Goal: Complete application form: Complete application form

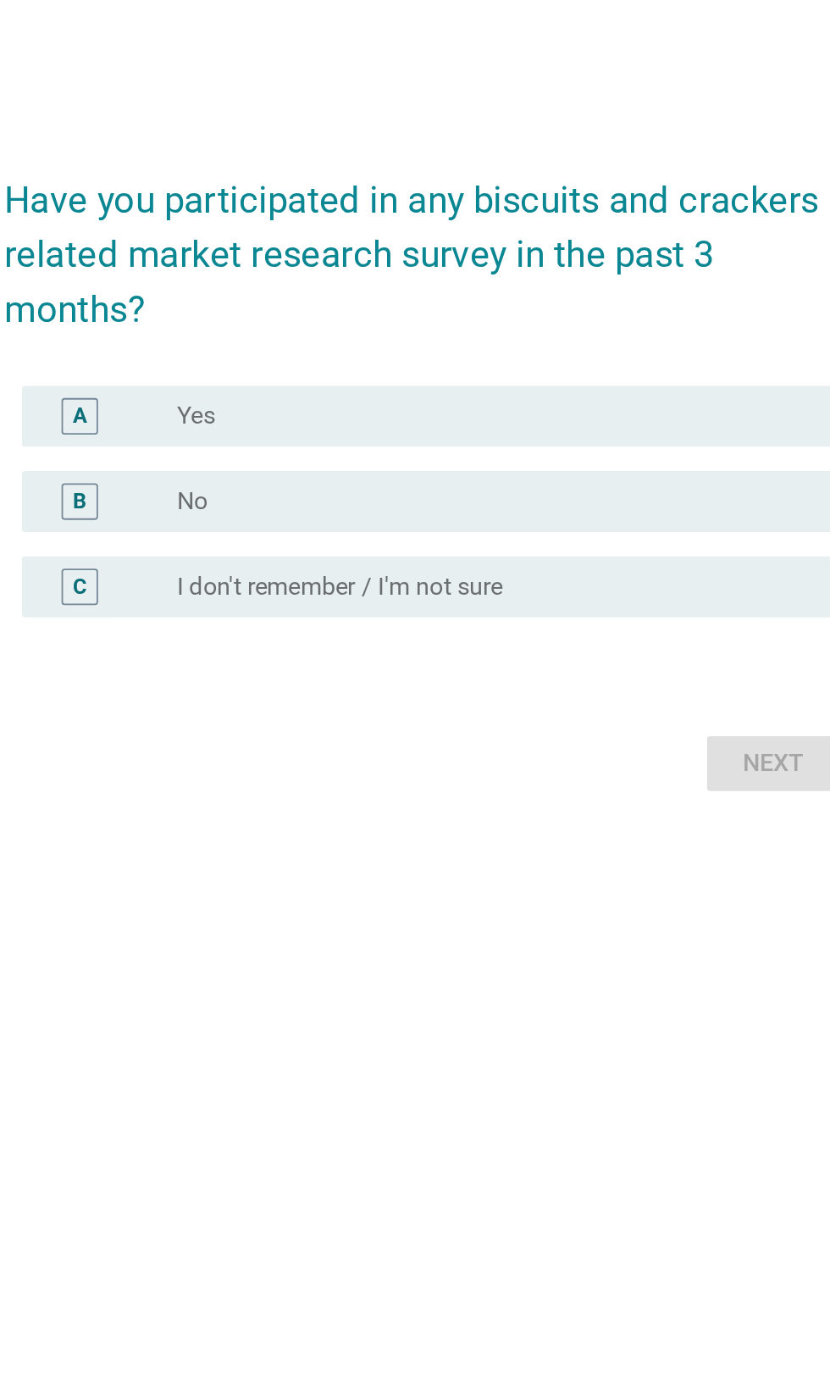
scroll to position [4, 0]
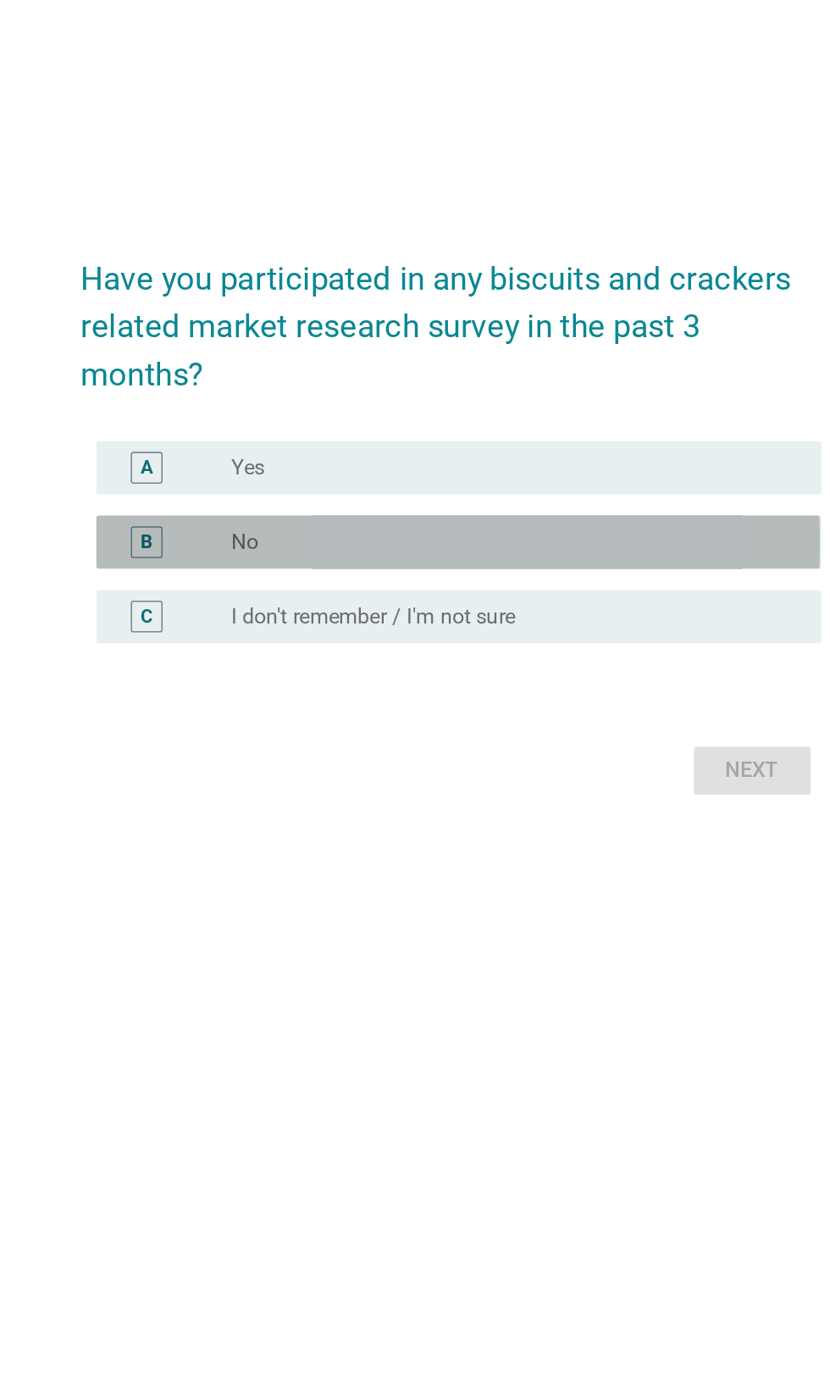
click at [496, 720] on div "radio_button_unchecked No" at bounding box center [449, 711] width 349 height 17
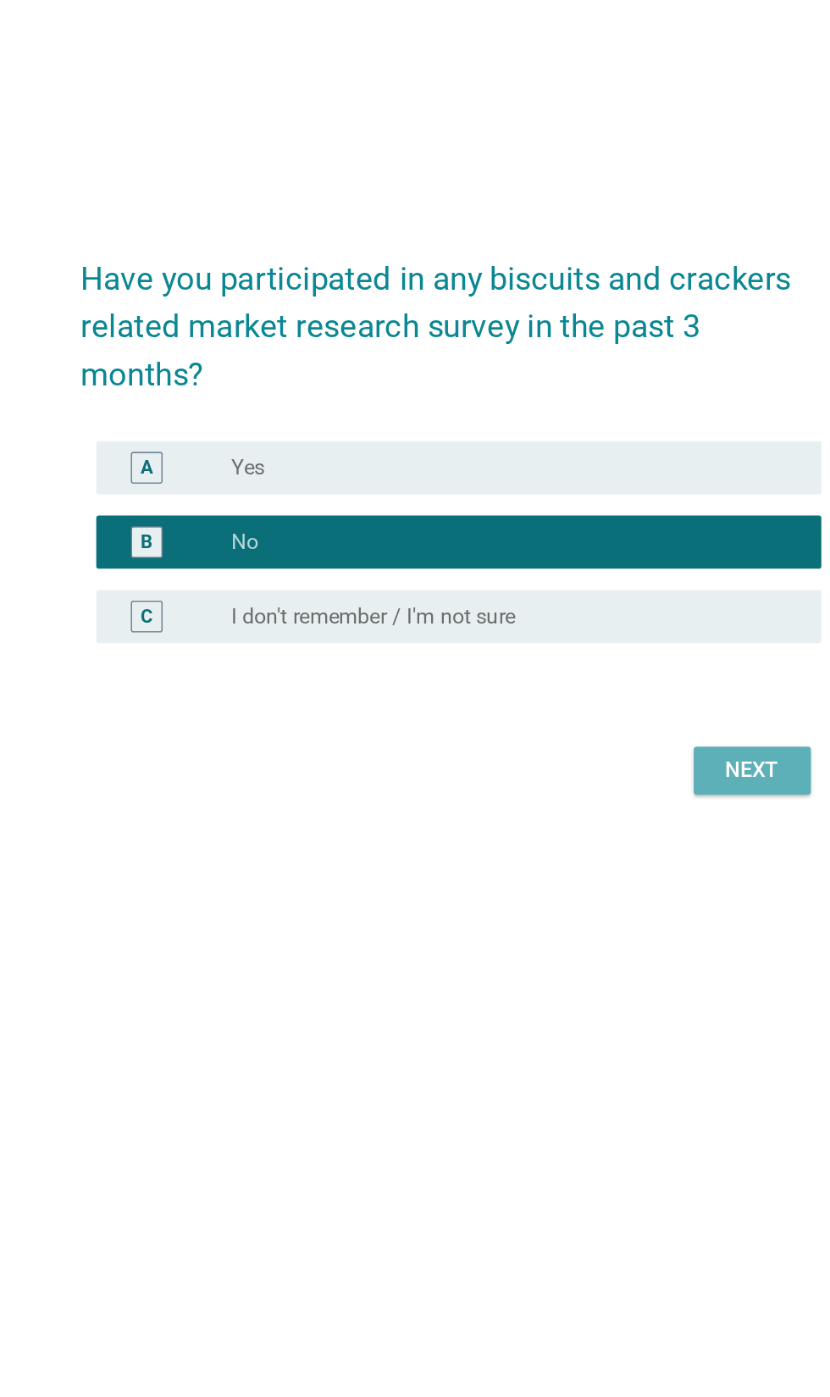
click at [615, 868] on div "Next" at bounding box center [607, 857] width 47 height 20
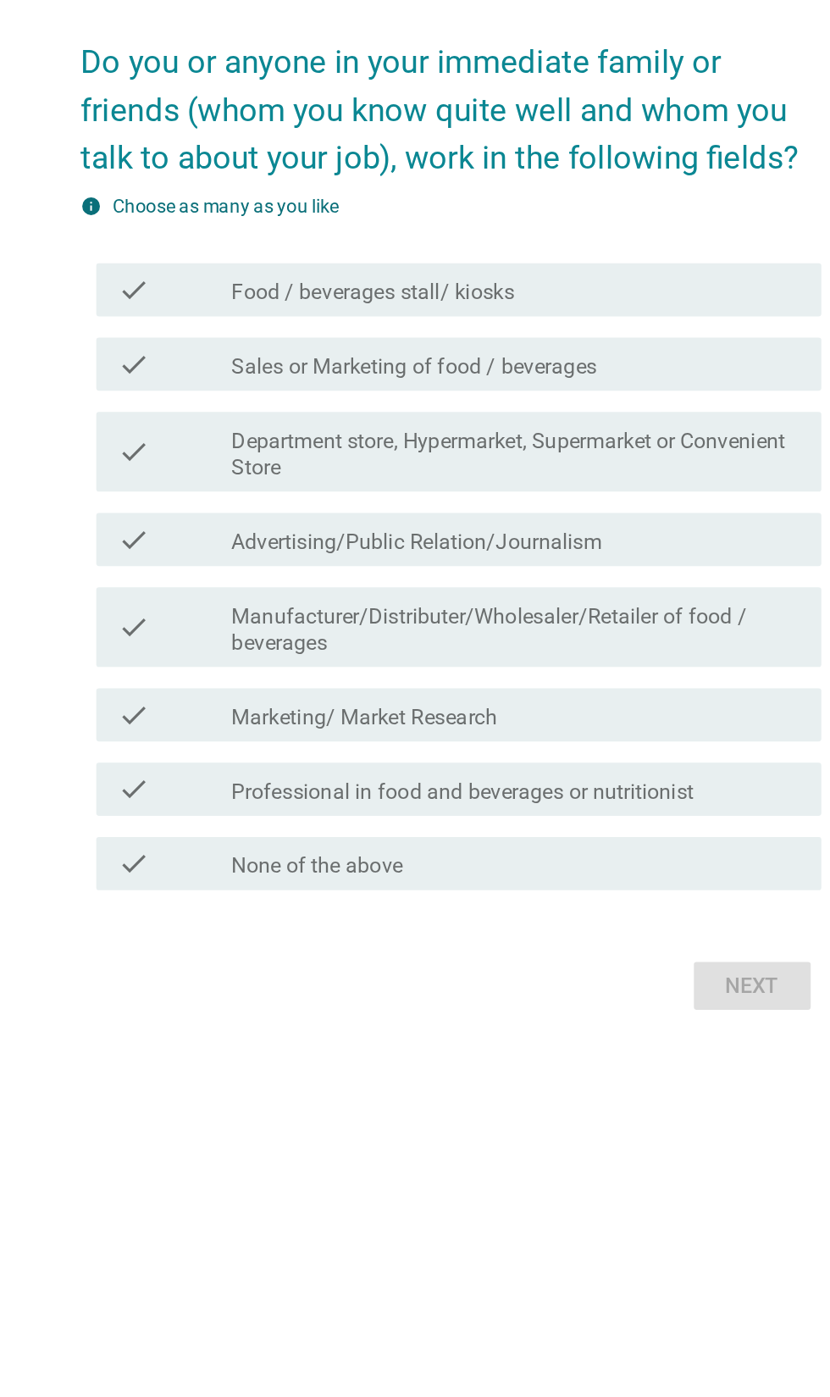
scroll to position [0, 0]
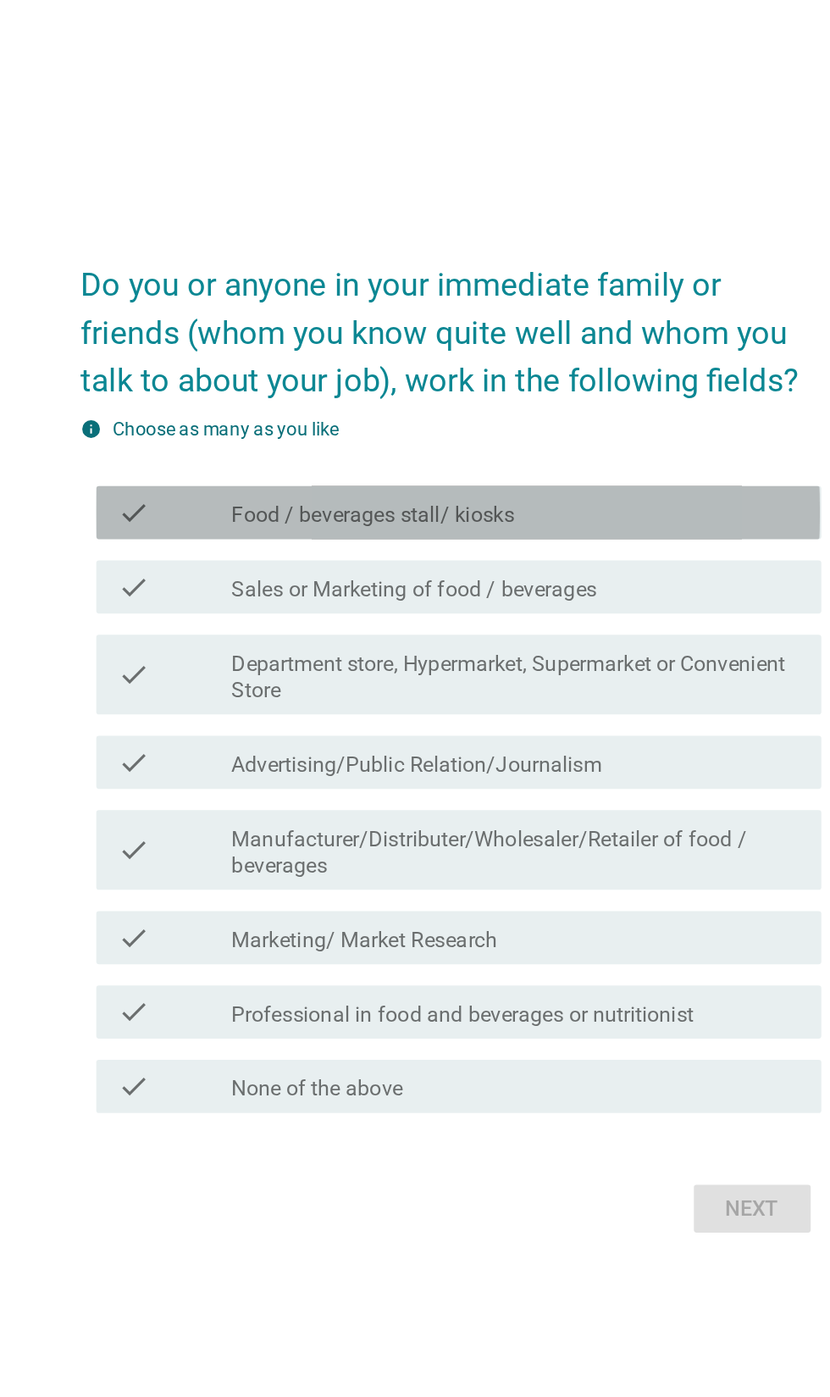
click at [555, 565] on div "check_box_outline_blank Food / beverages stall/ kiosks" at bounding box center [456, 555] width 363 height 20
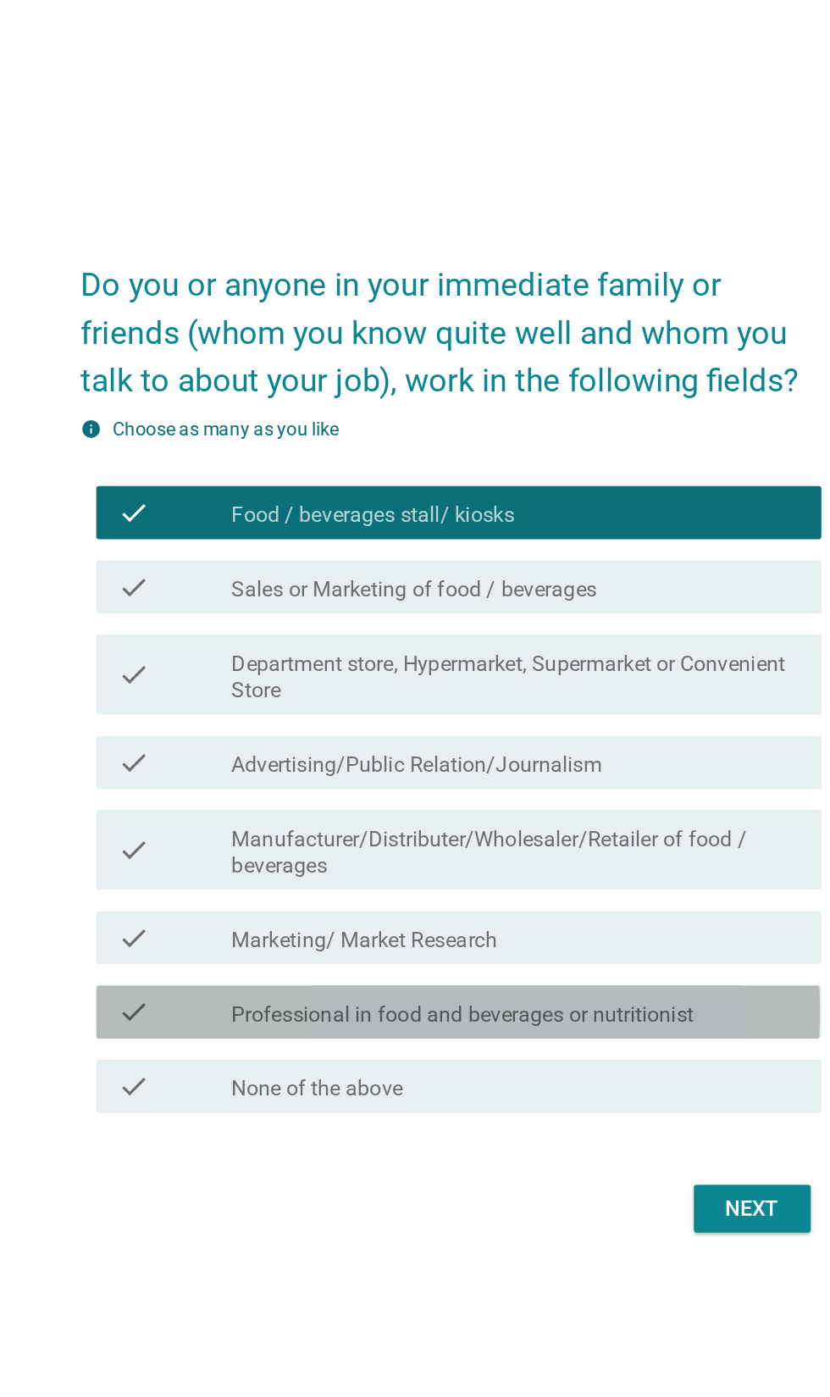
click at [569, 884] on label "Professional in food and beverages or nutritionist" at bounding box center [422, 875] width 295 height 17
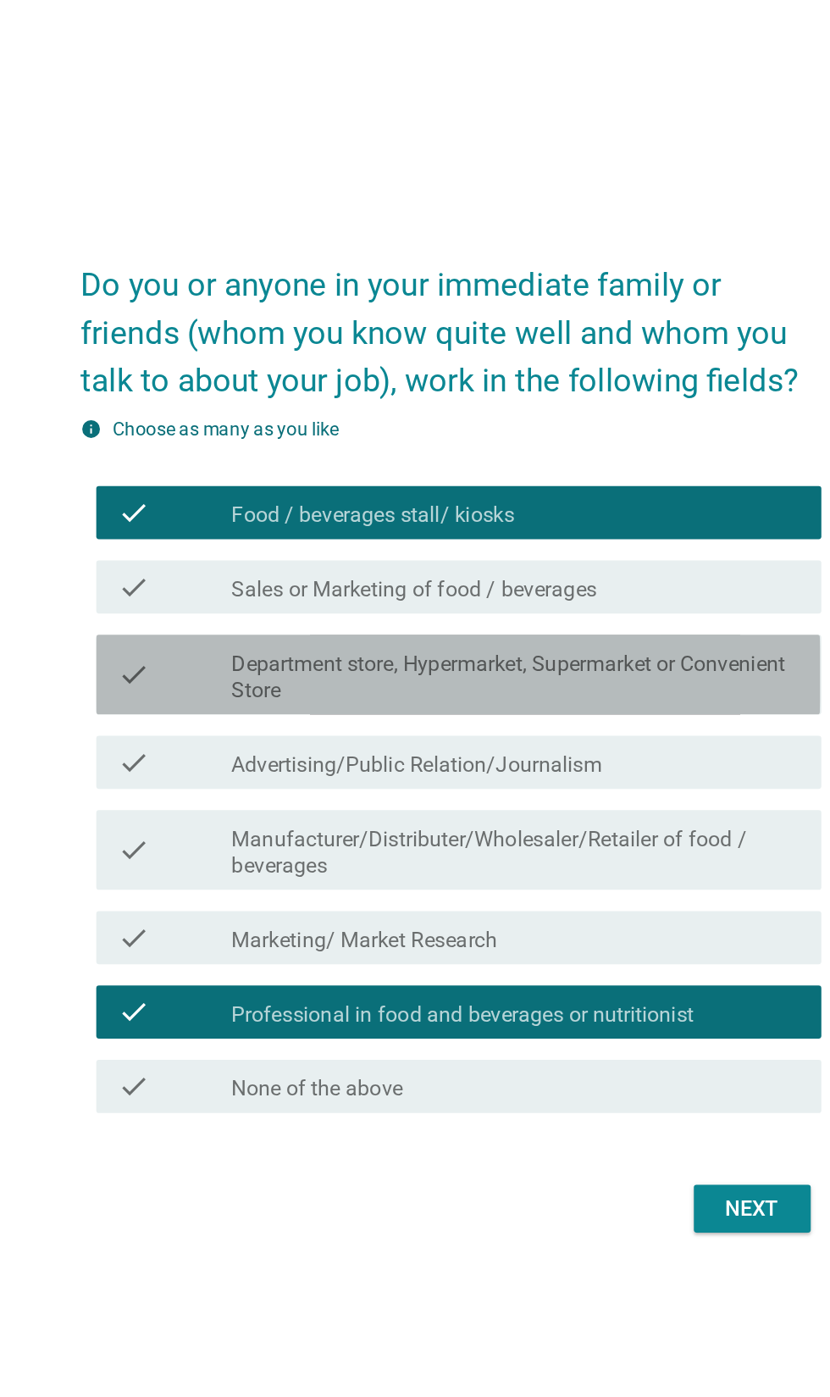
click at [581, 677] on label "Department store, Hypermarket, Supermarket or Convenient Store" at bounding box center [456, 660] width 363 height 34
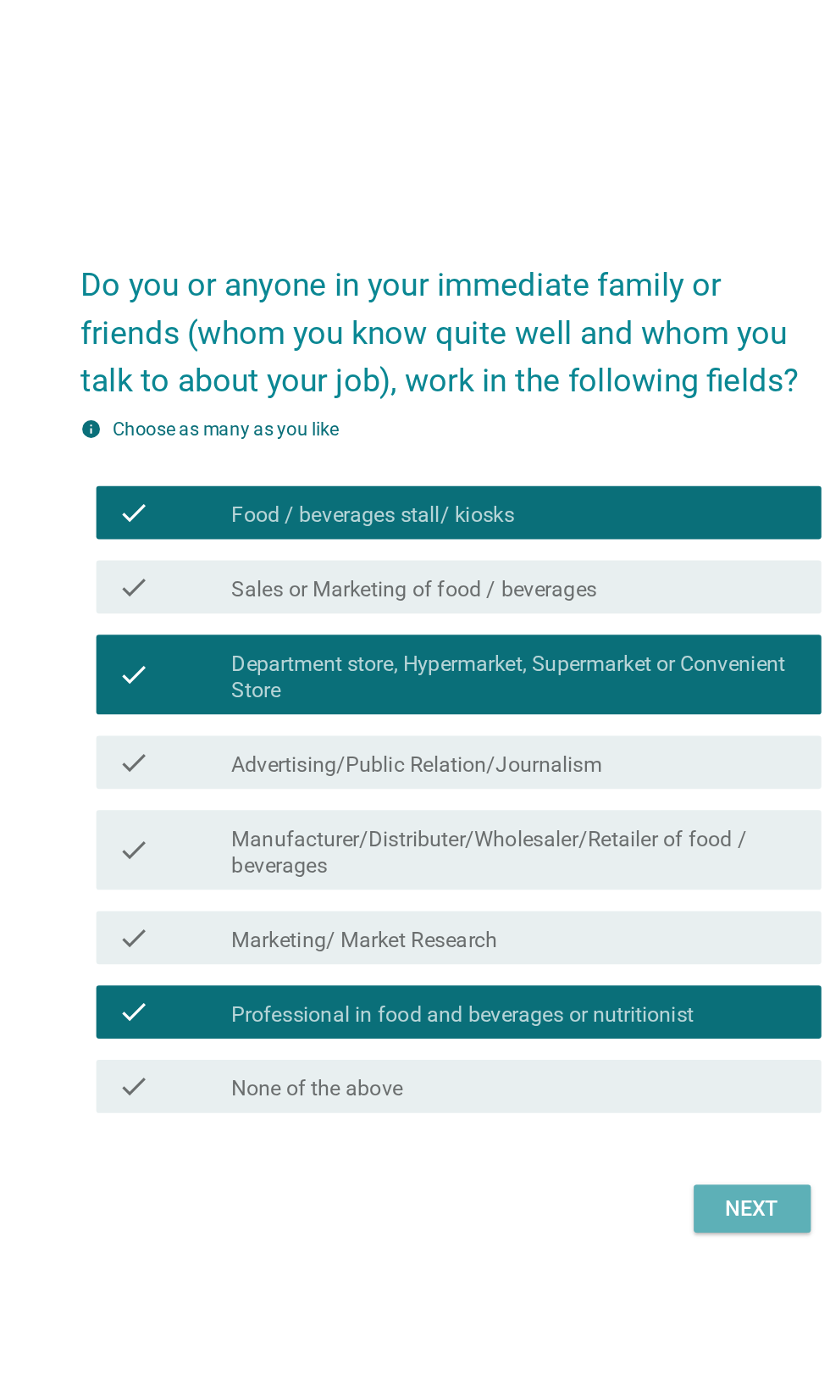
click at [619, 1009] on div "Next" at bounding box center [607, 999] width 47 height 20
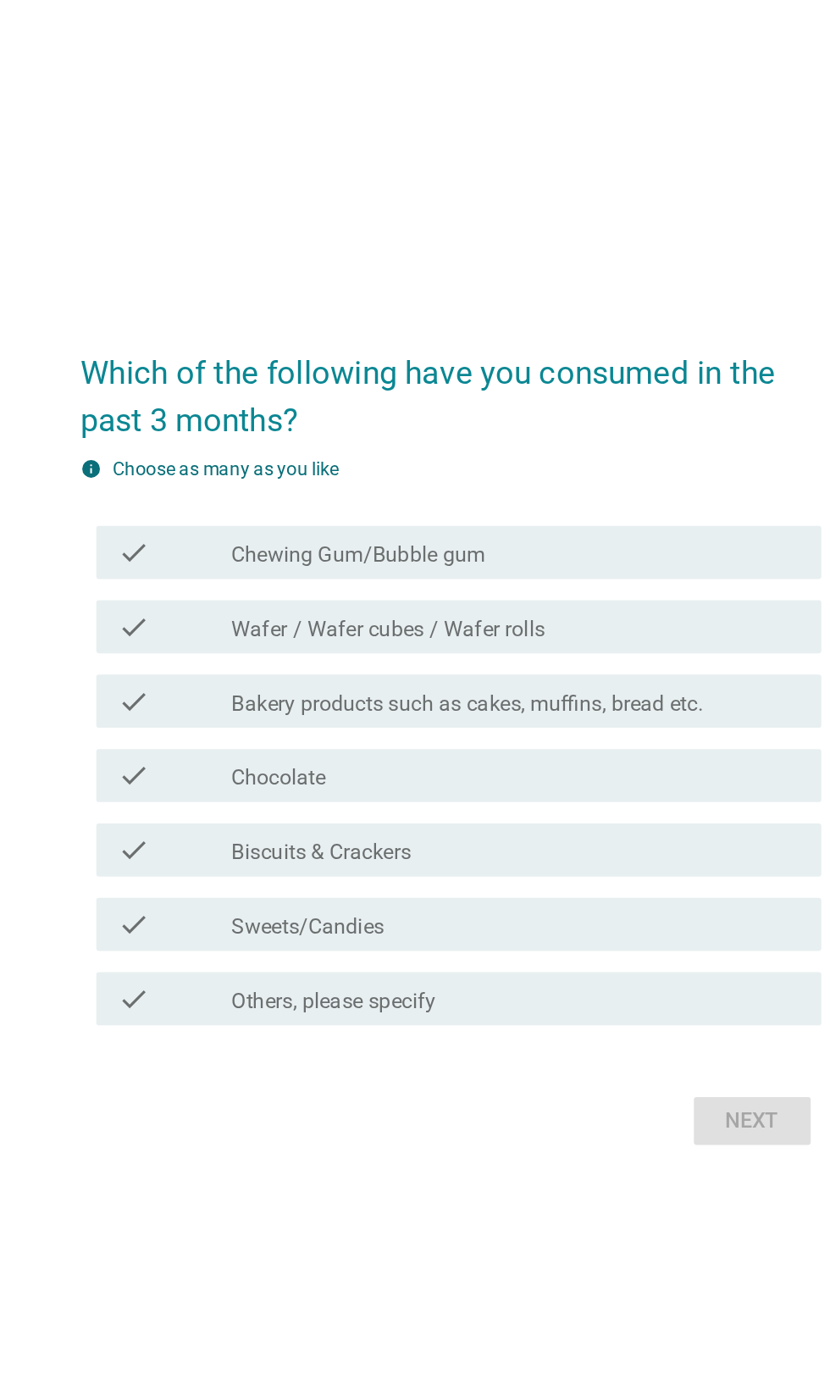
scroll to position [56, 0]
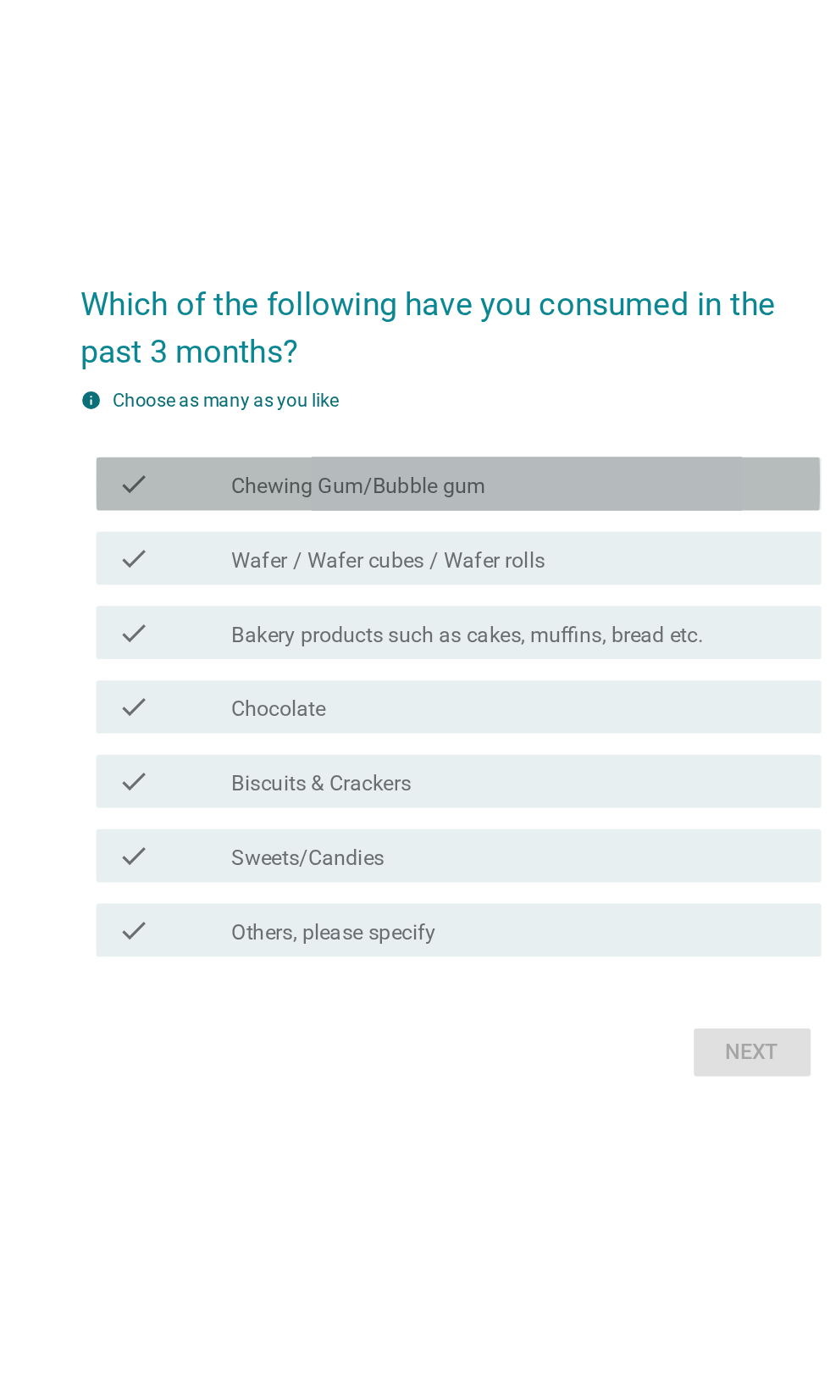
click at [533, 547] on div "check_box_outline_blank Chewing Gum/Bubble gum" at bounding box center [456, 536] width 363 height 20
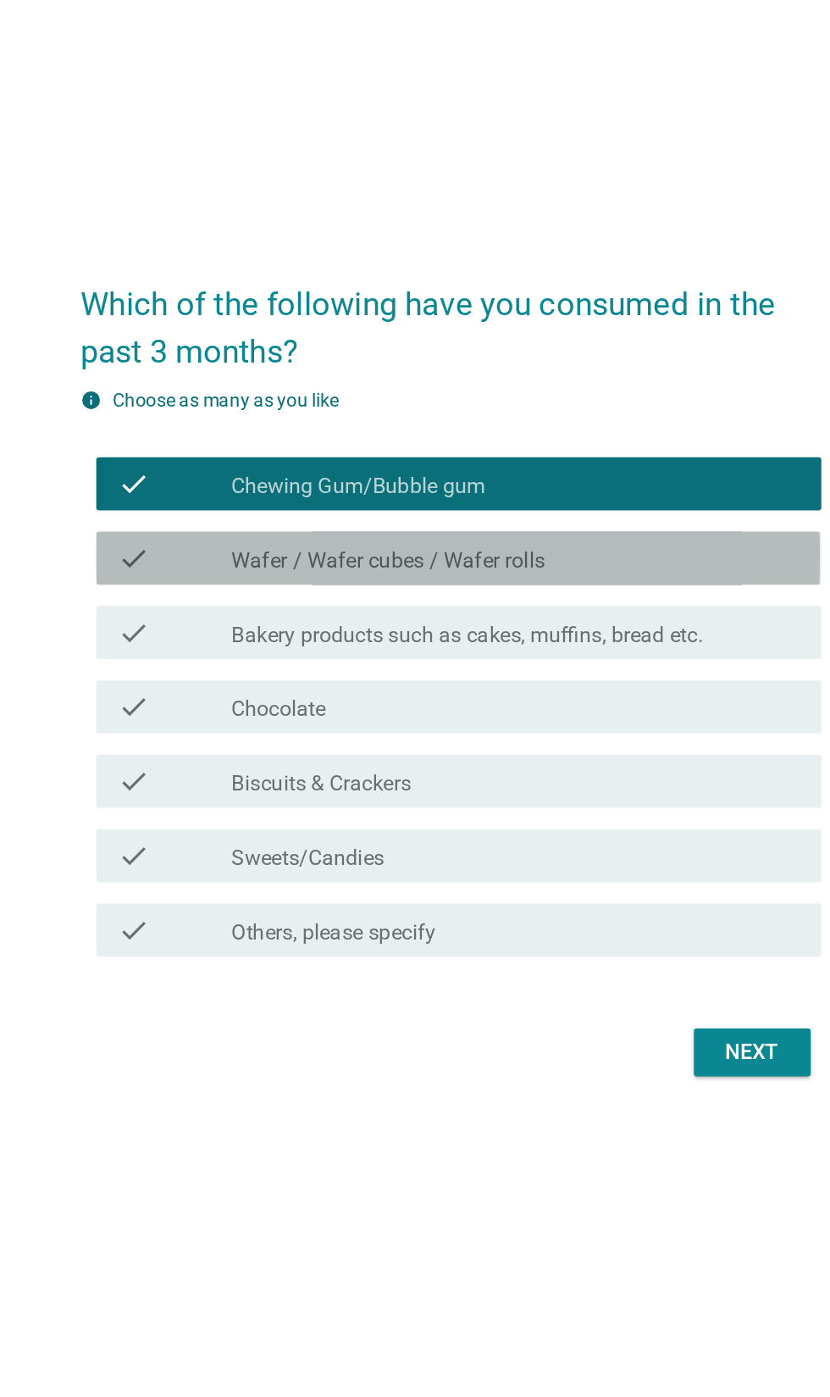
click at [550, 594] on div "check_box_outline_blank Wafer / Wafer cubes / Wafer rolls" at bounding box center [456, 584] width 363 height 20
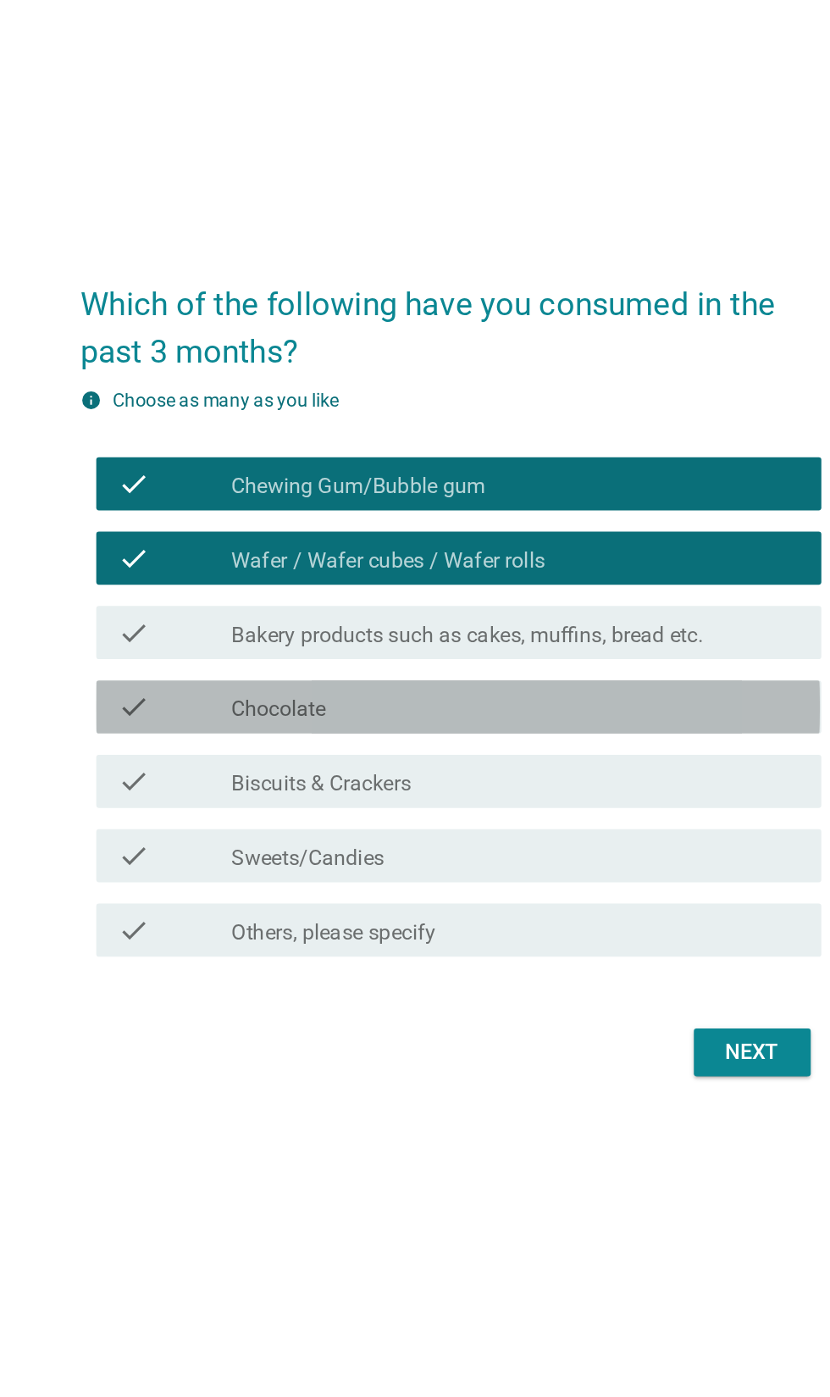
click at [552, 689] on div "check_box_outline_blank Chocolate" at bounding box center [456, 679] width 363 height 20
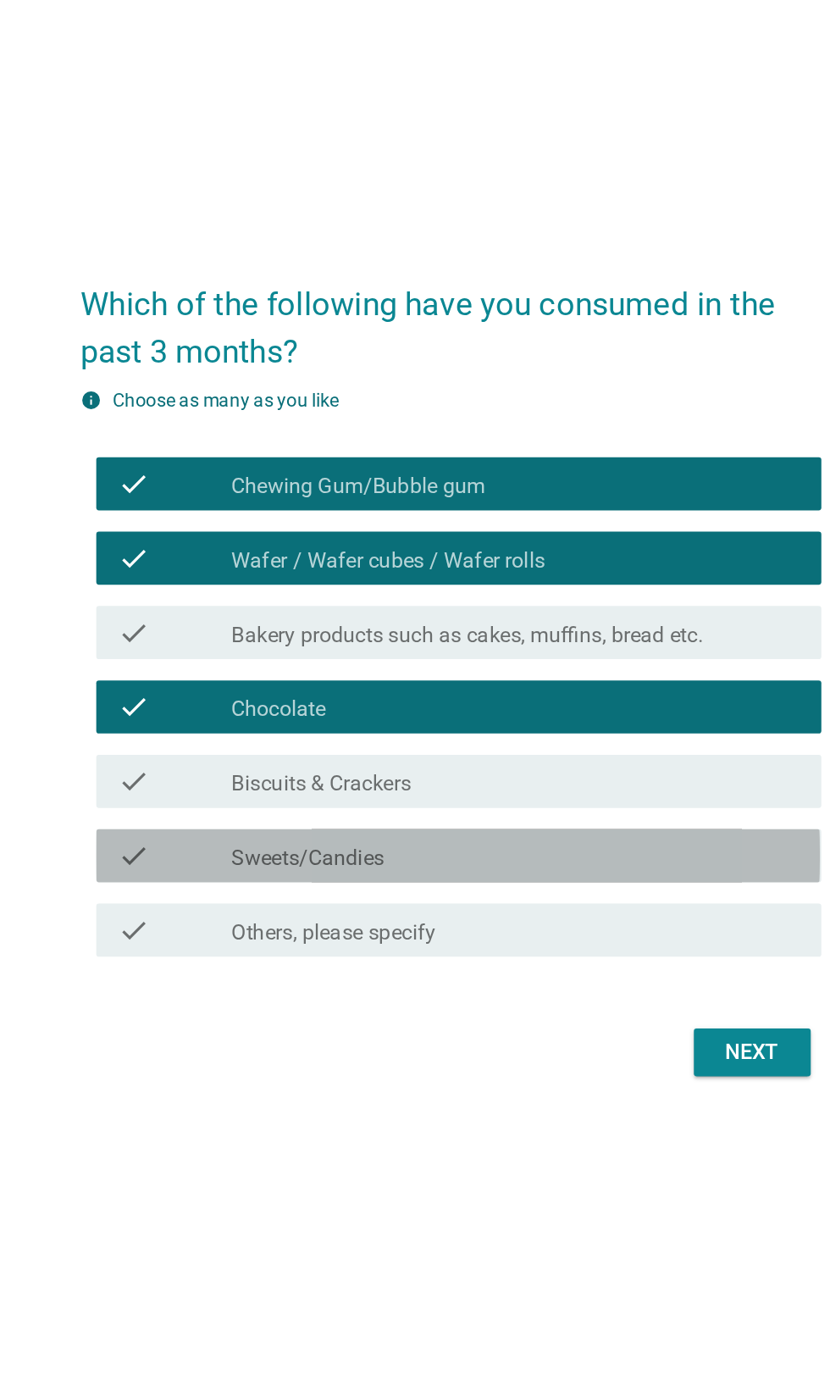
click at [519, 784] on div "check_box_outline_blank Sweets/Candies" at bounding box center [456, 773] width 363 height 20
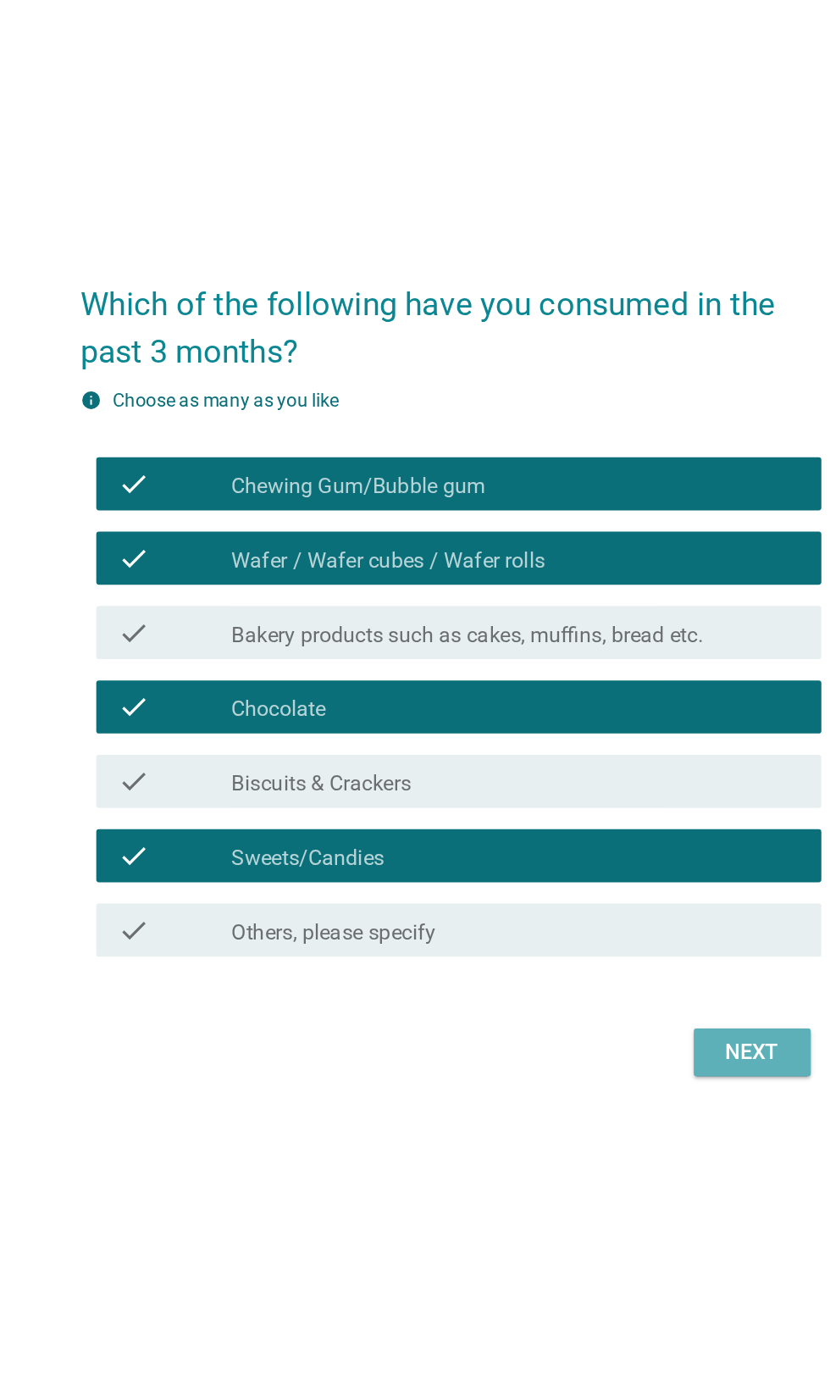
click at [614, 914] on button "Next" at bounding box center [607, 899] width 75 height 31
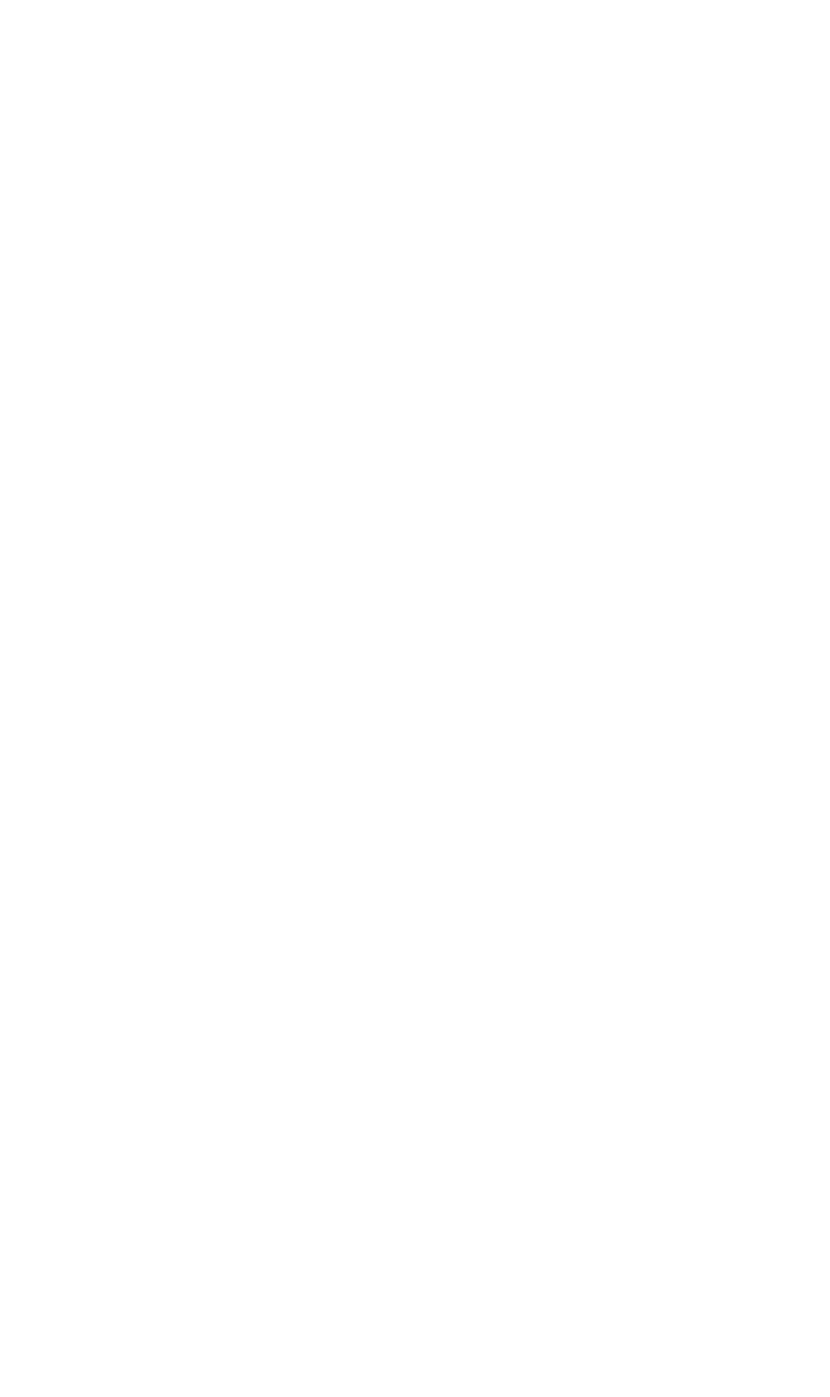
scroll to position [142, 0]
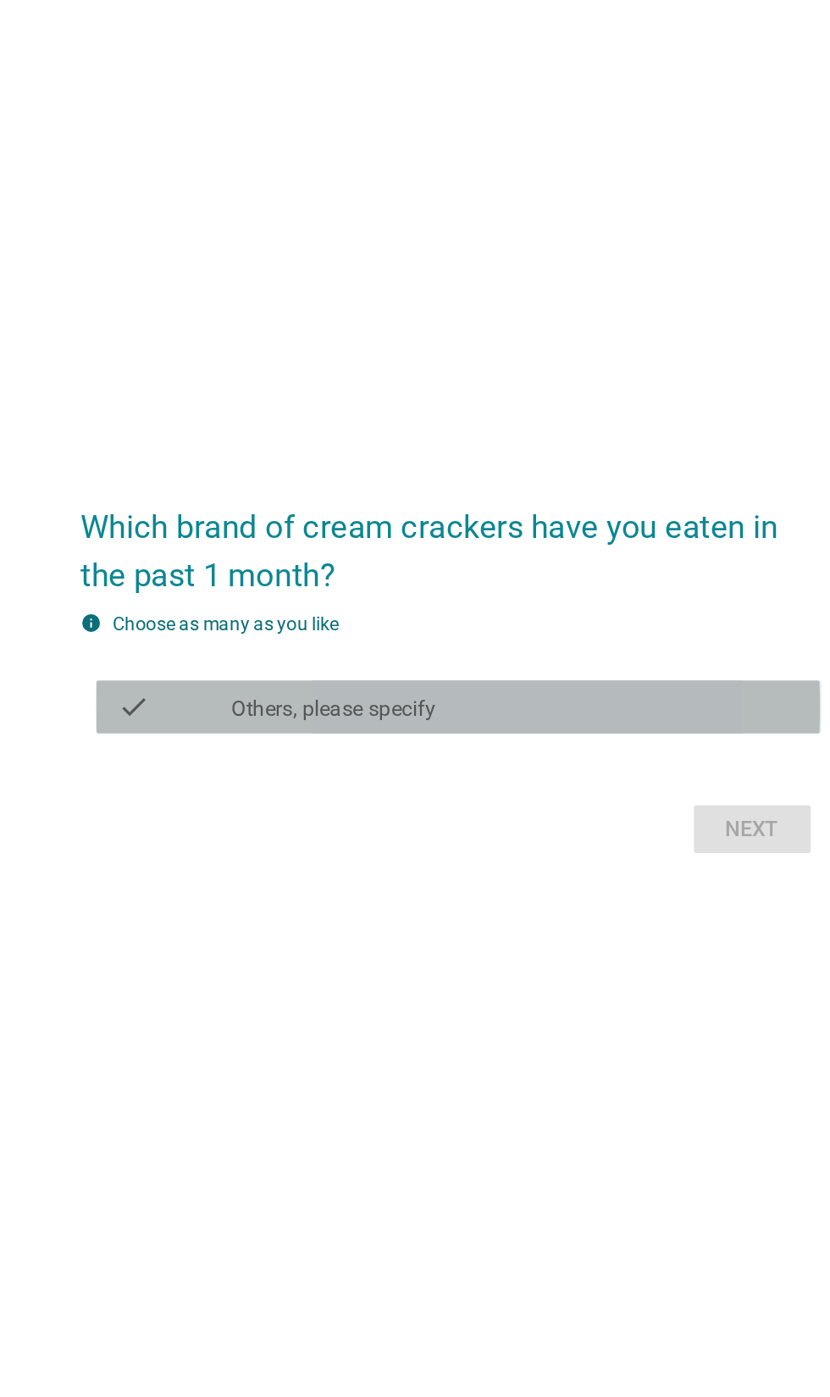
click at [523, 686] on div "check_box Others, please specify" at bounding box center [456, 679] width 363 height 20
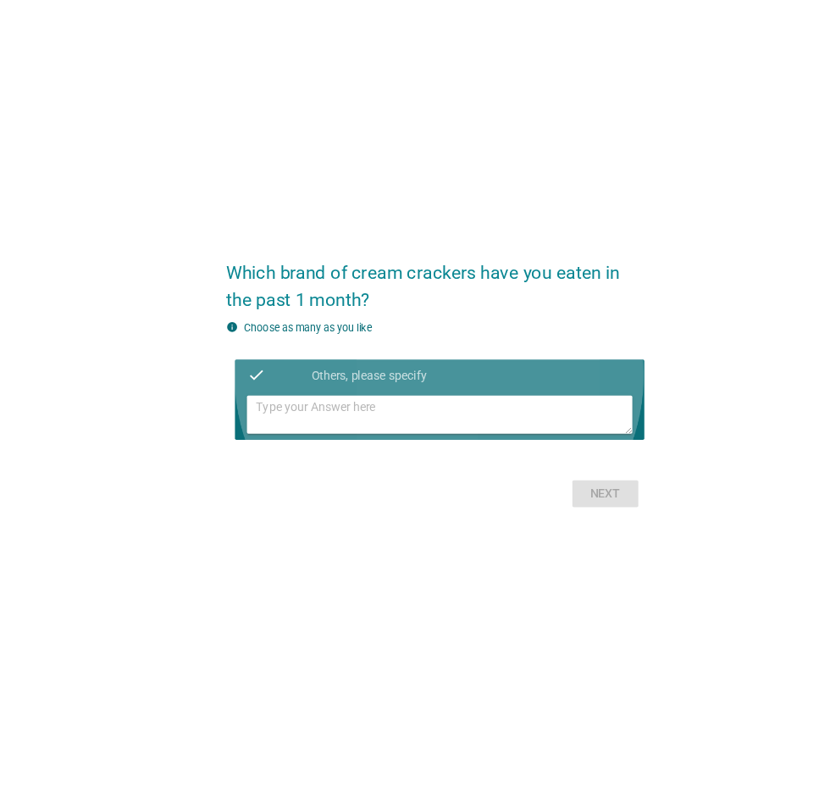
scroll to position [114, 0]
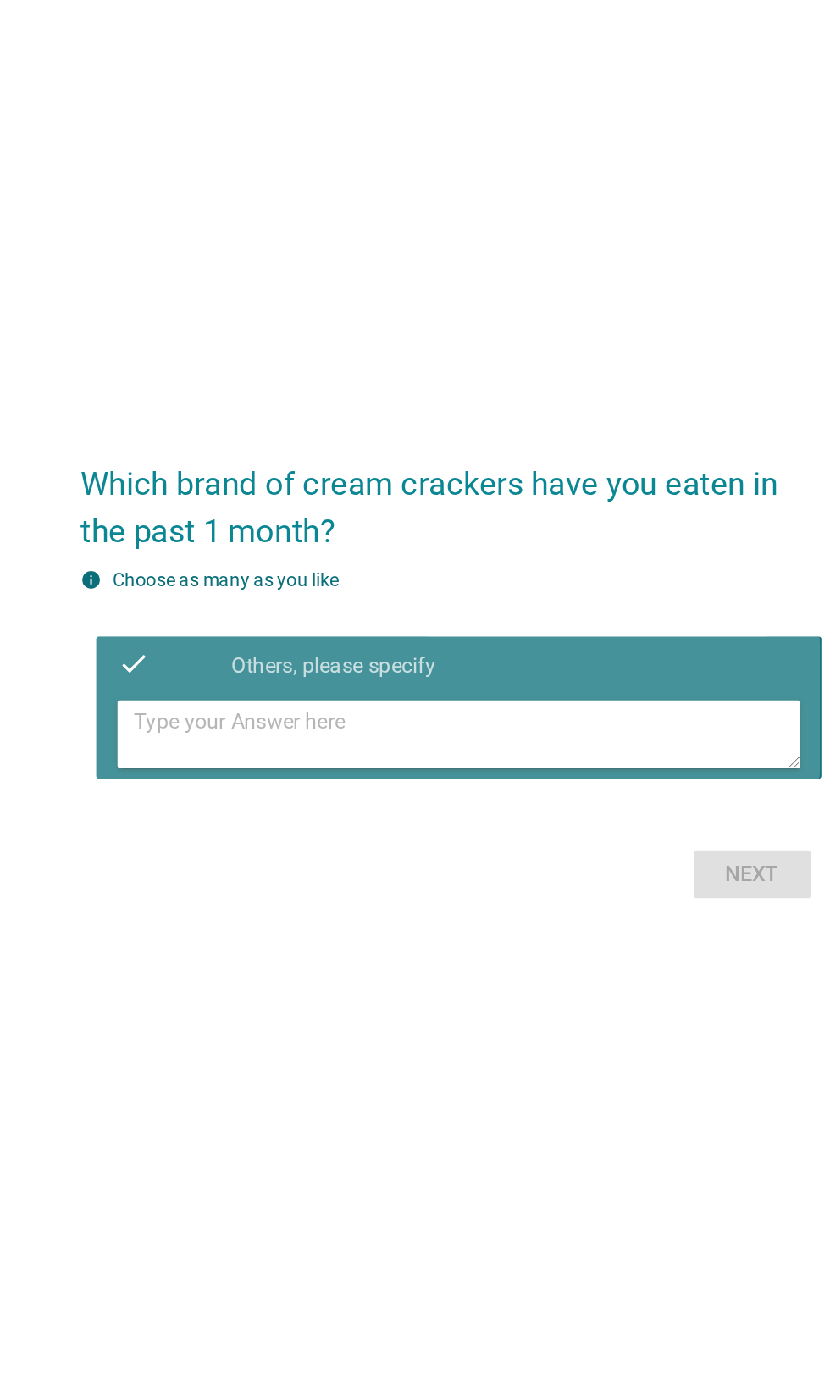
click at [488, 718] on textarea at bounding box center [425, 696] width 425 height 43
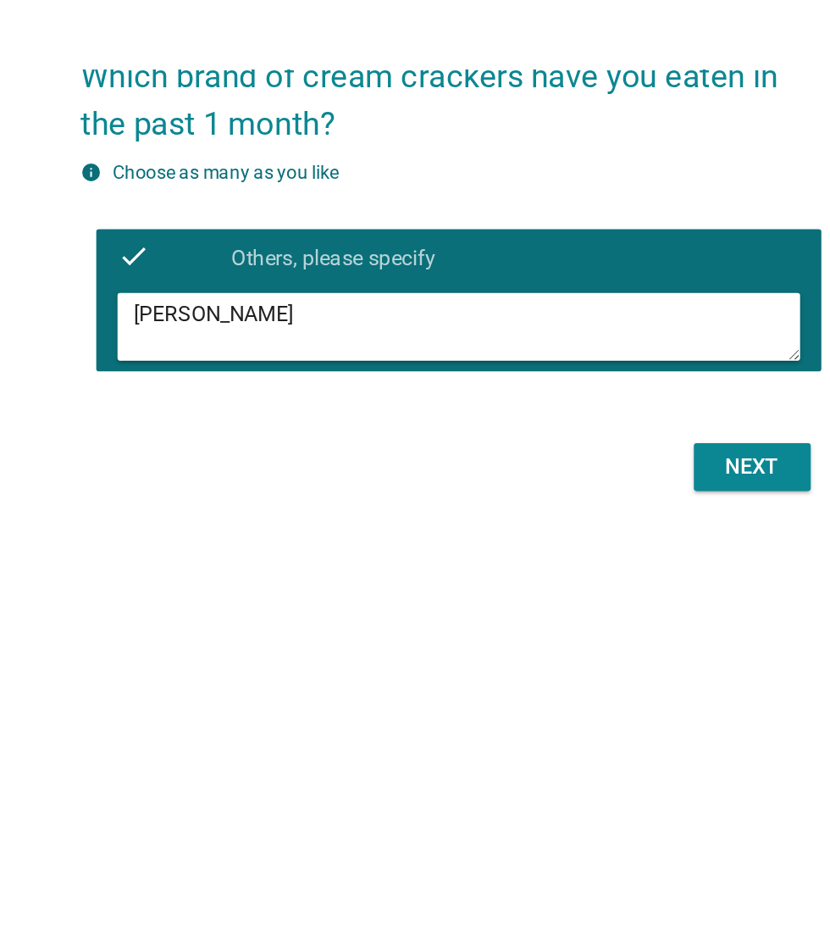
scroll to position [114, 0]
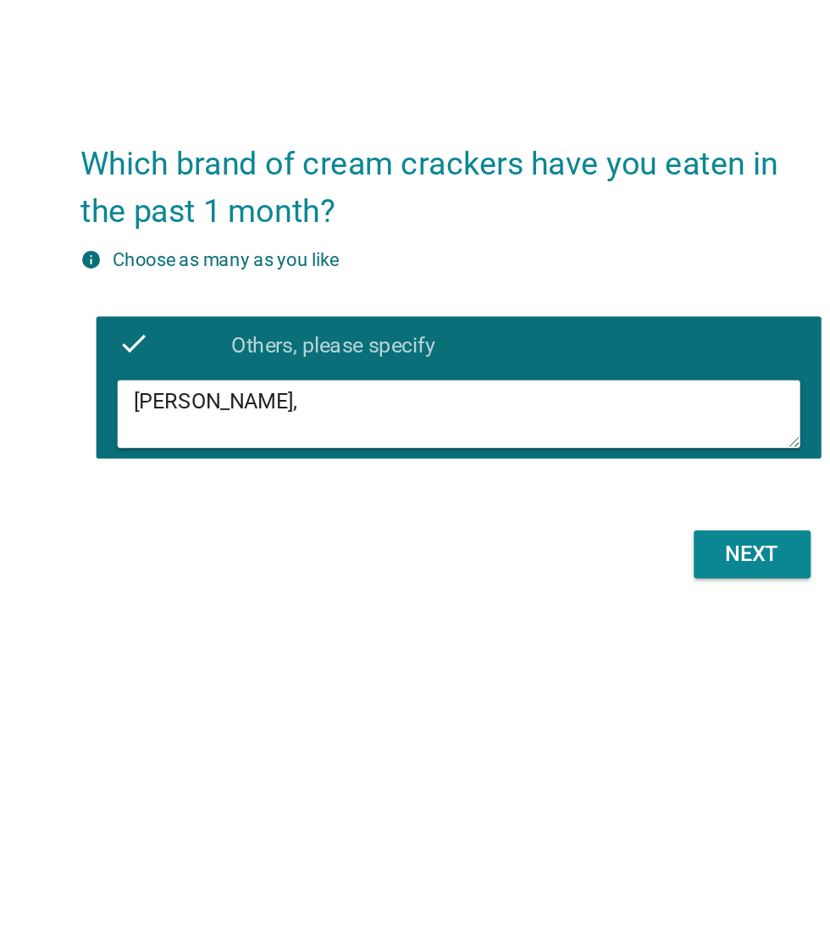
type textarea "[PERSON_NAME]"
type textarea "[PERSON_NAME]'s crackers"
click at [618, 560] on div "Next" at bounding box center [607, 550] width 47 height 20
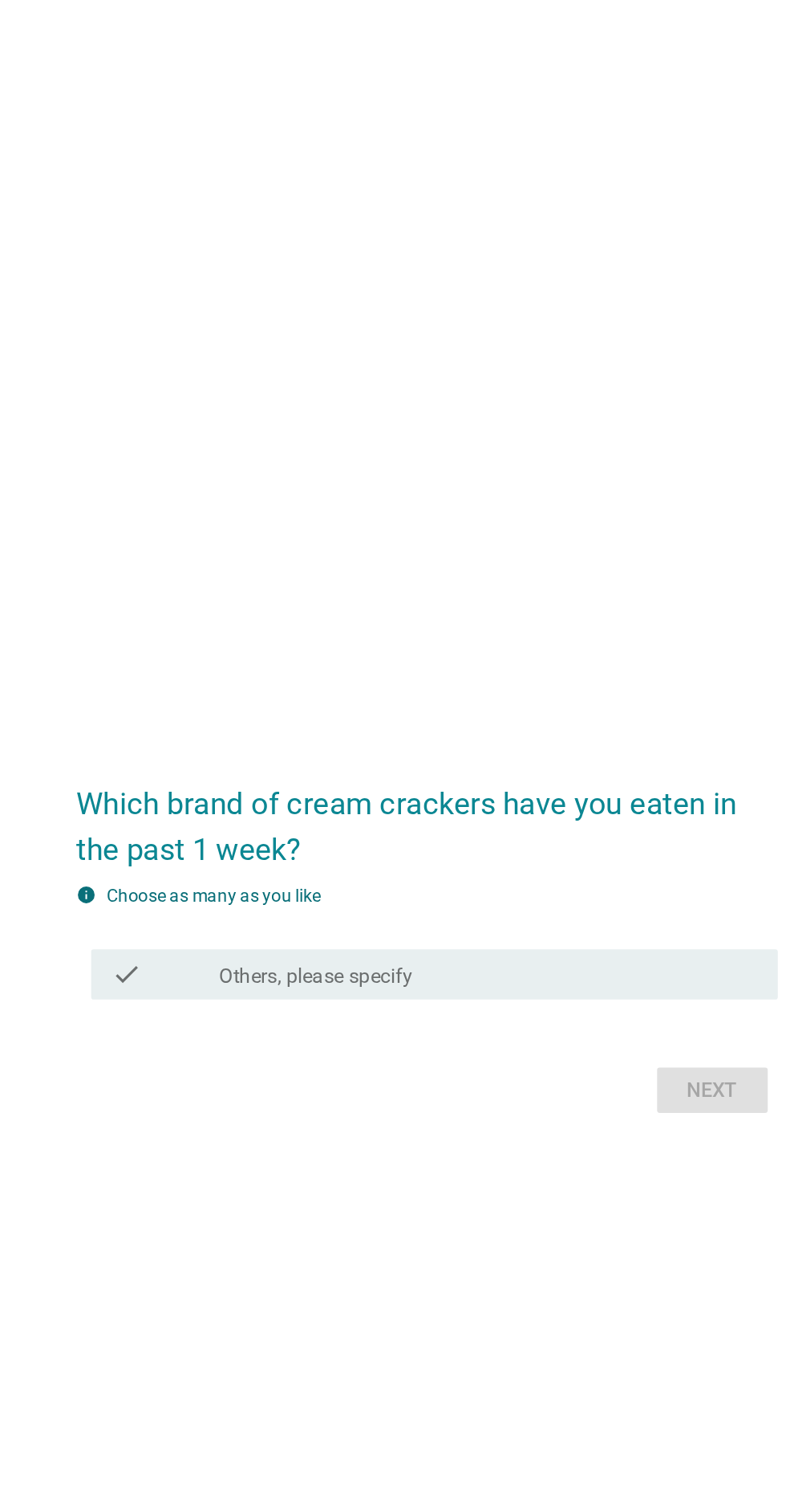
scroll to position [27, 0]
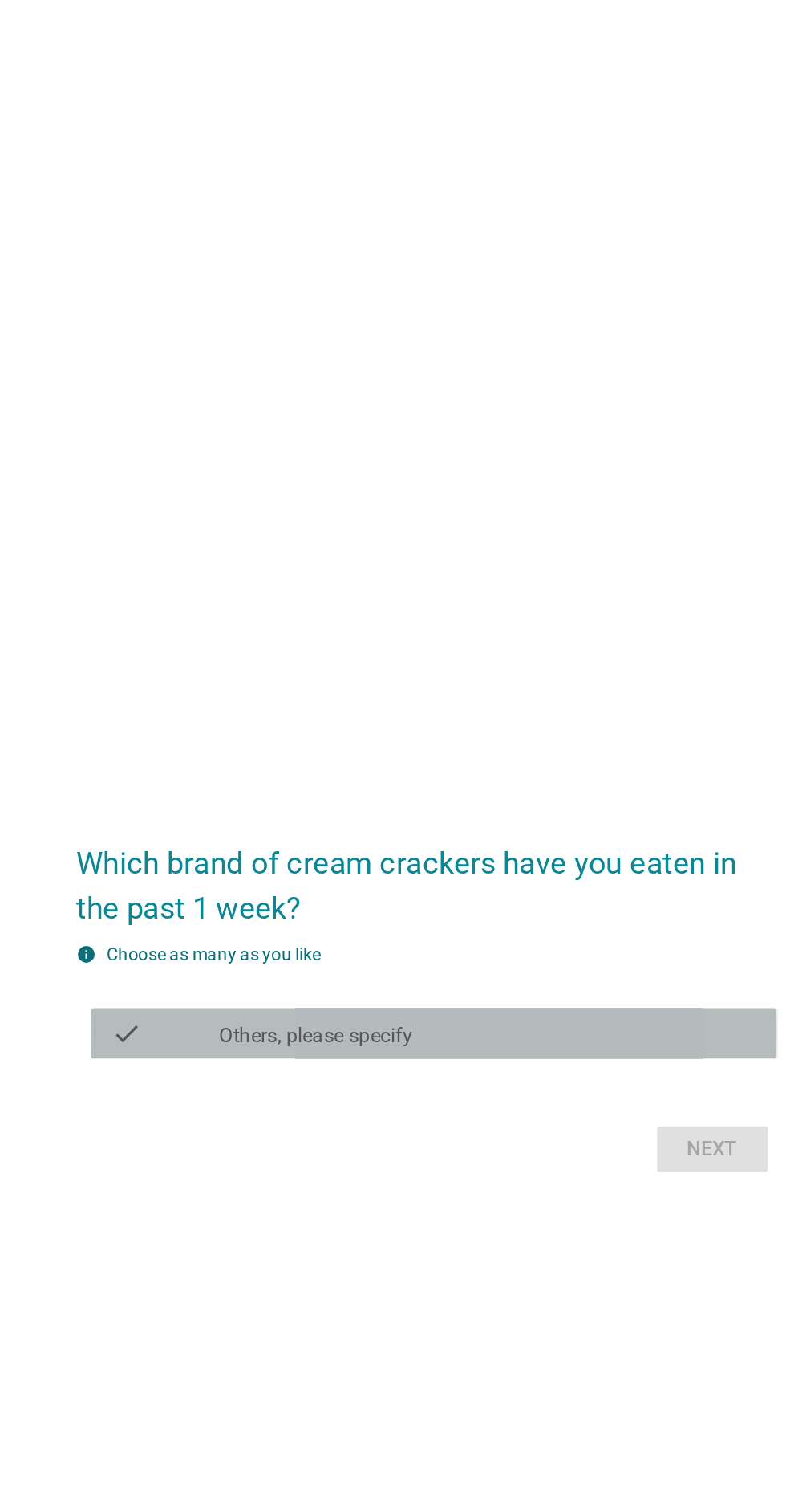
click at [468, 762] on div "check_box Others, please specify" at bounding box center [432, 752] width 344 height 19
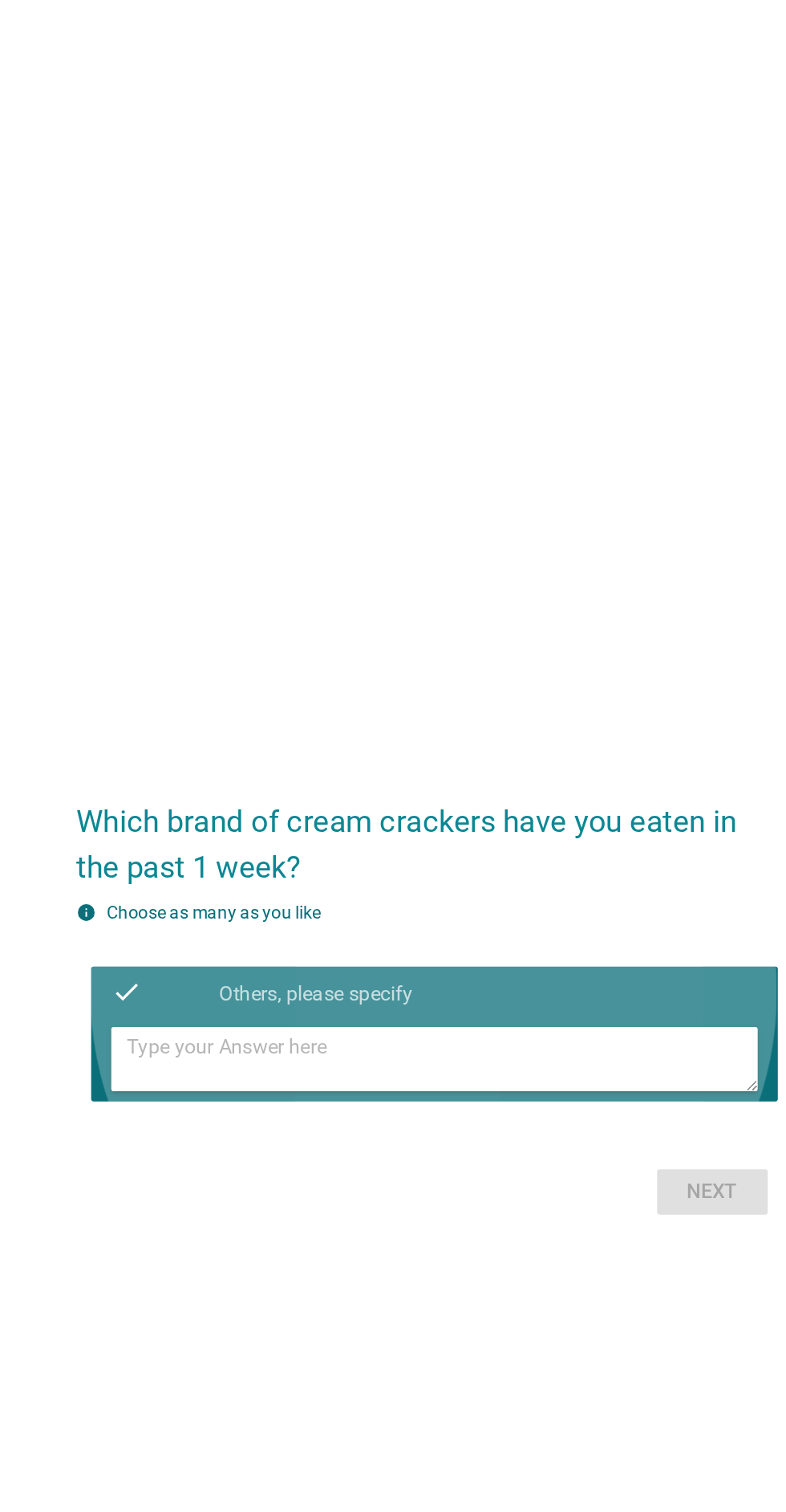
scroll to position [0, 0]
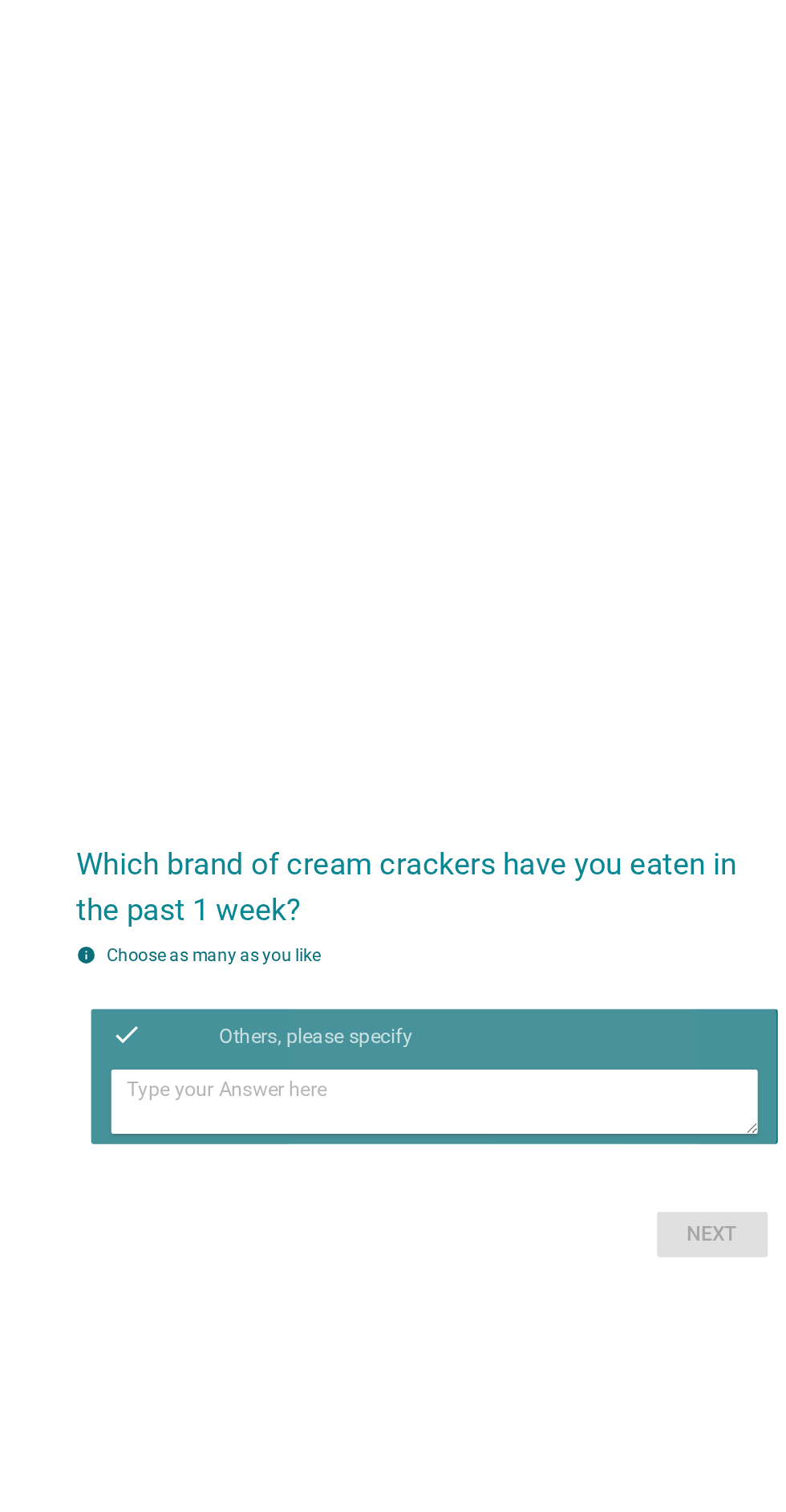
click at [445, 816] on textarea at bounding box center [402, 795] width 402 height 41
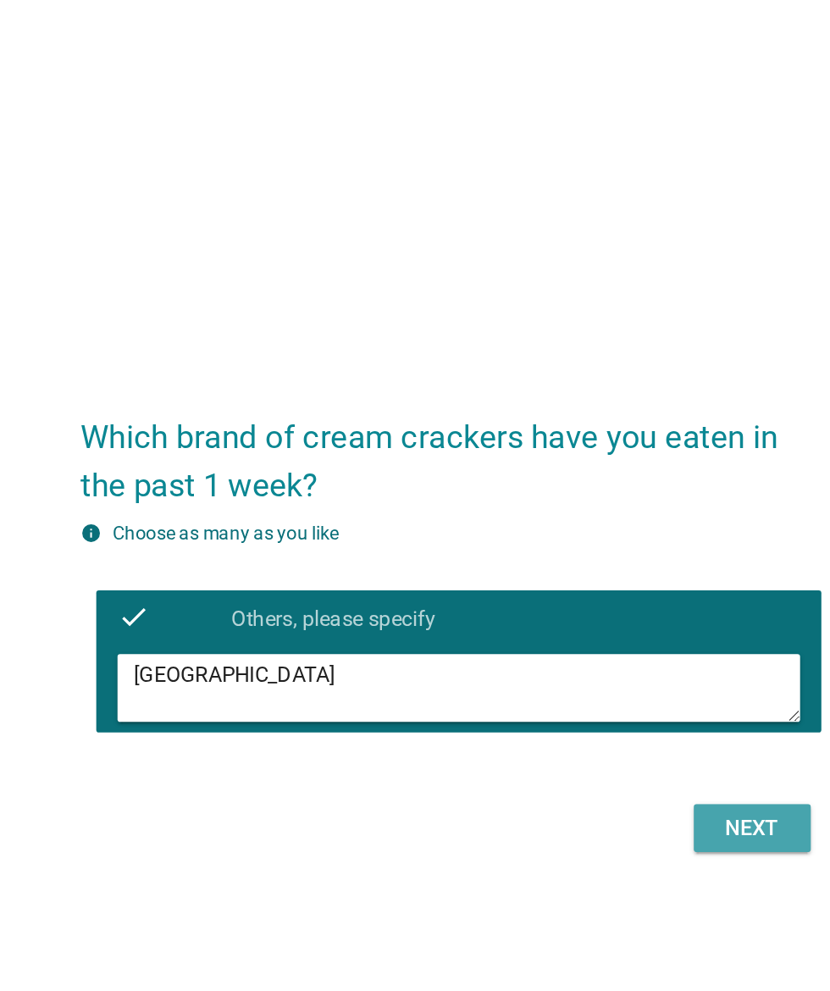
type textarea "[GEOGRAPHIC_DATA]"
click at [608, 636] on div "Next" at bounding box center [607, 626] width 47 height 20
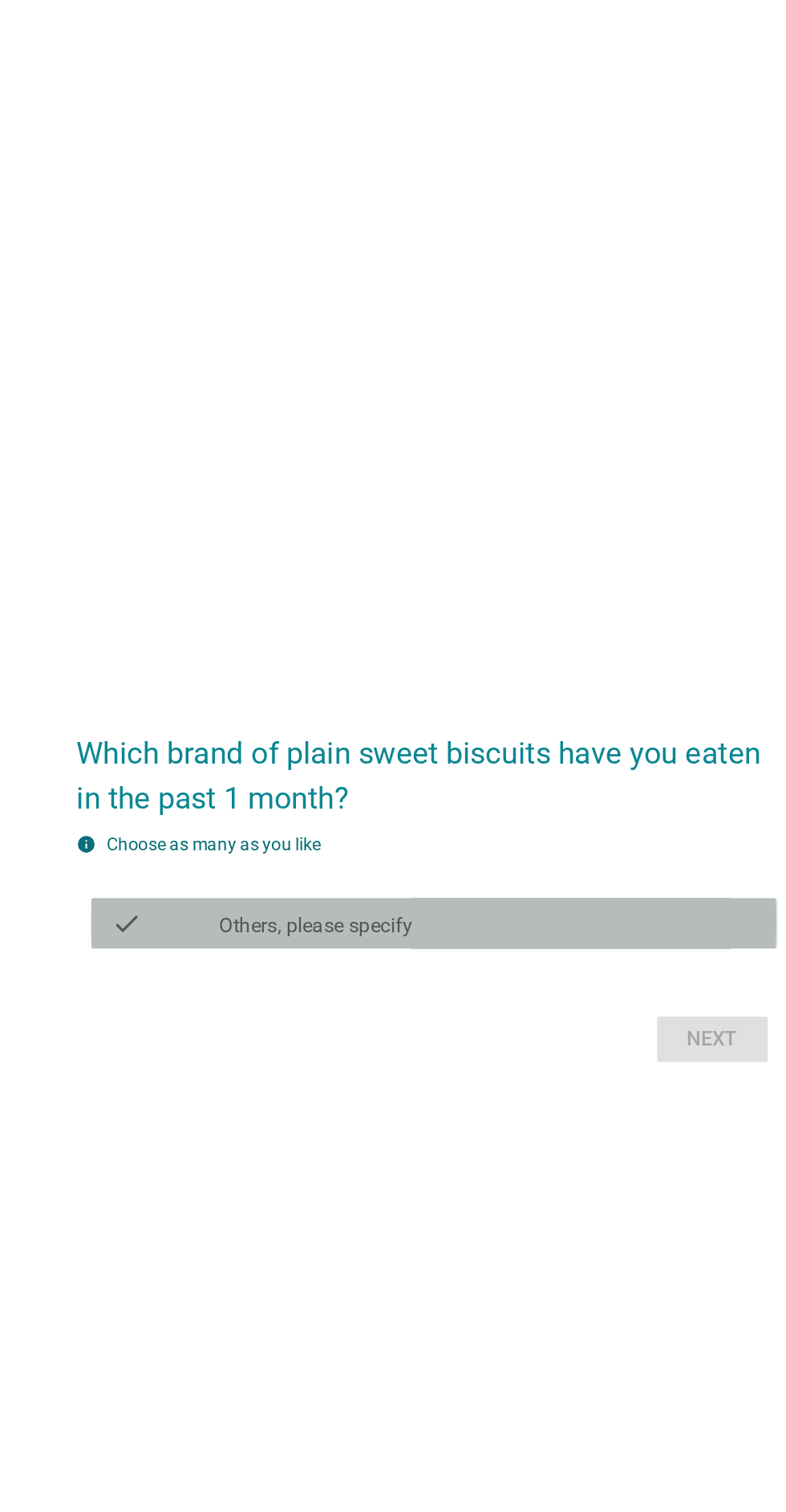
click at [446, 788] on div "check_box Others, please specify" at bounding box center [432, 779] width 344 height 19
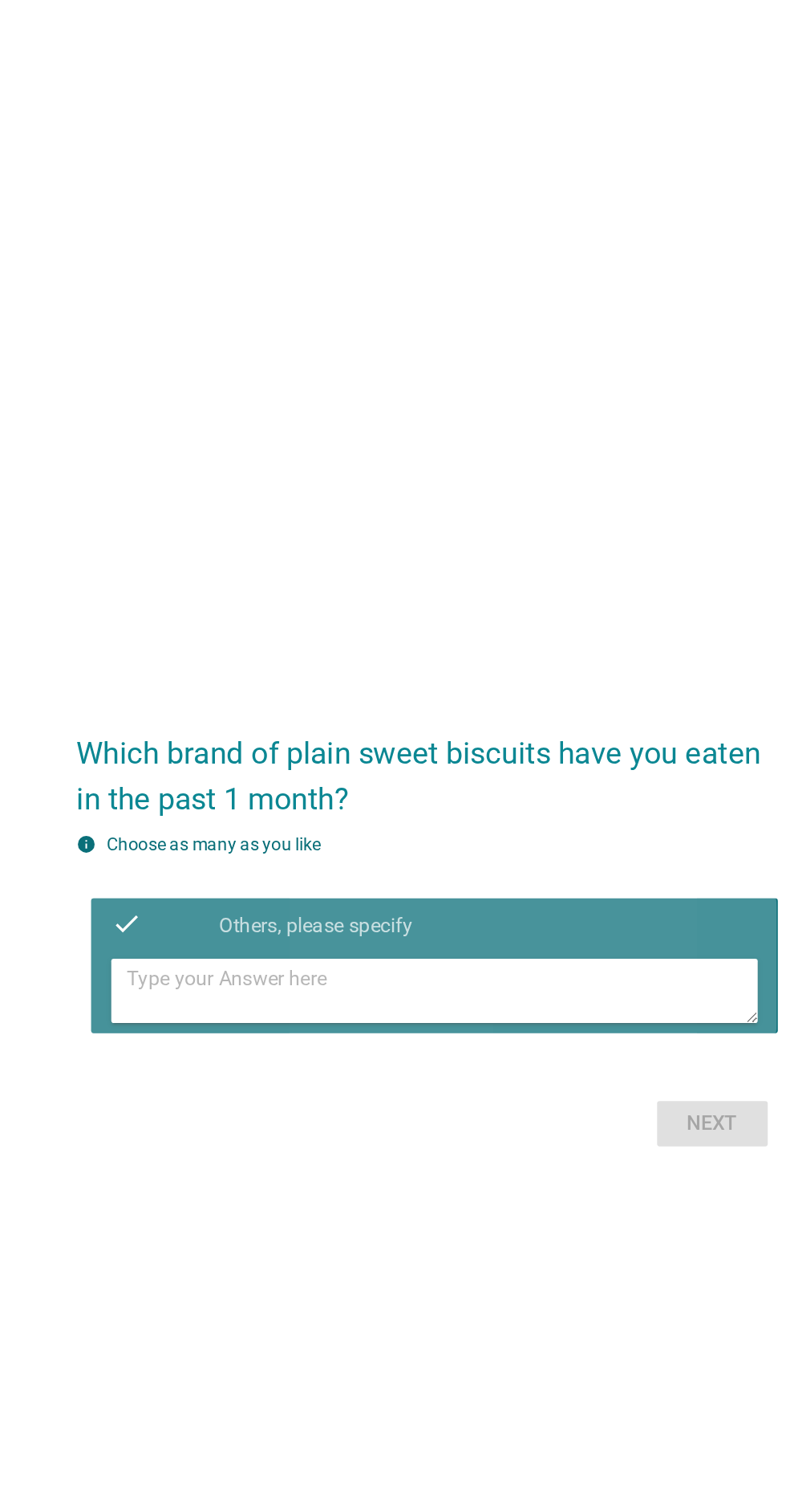
click at [400, 762] on div "check_box Others, please specify" at bounding box center [432, 752] width 344 height 19
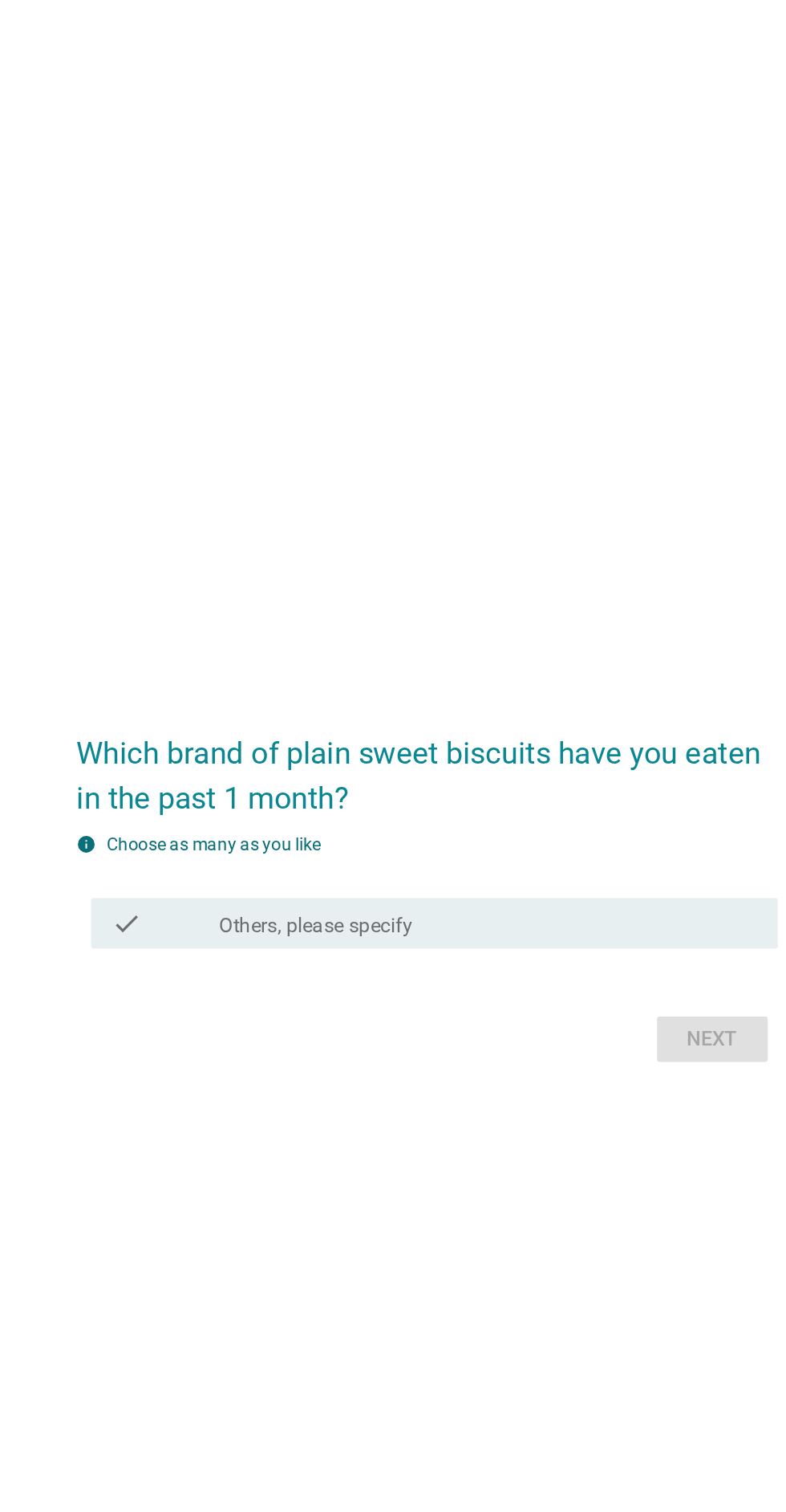
click at [582, 845] on div "Next" at bounding box center [393, 826] width 447 height 39
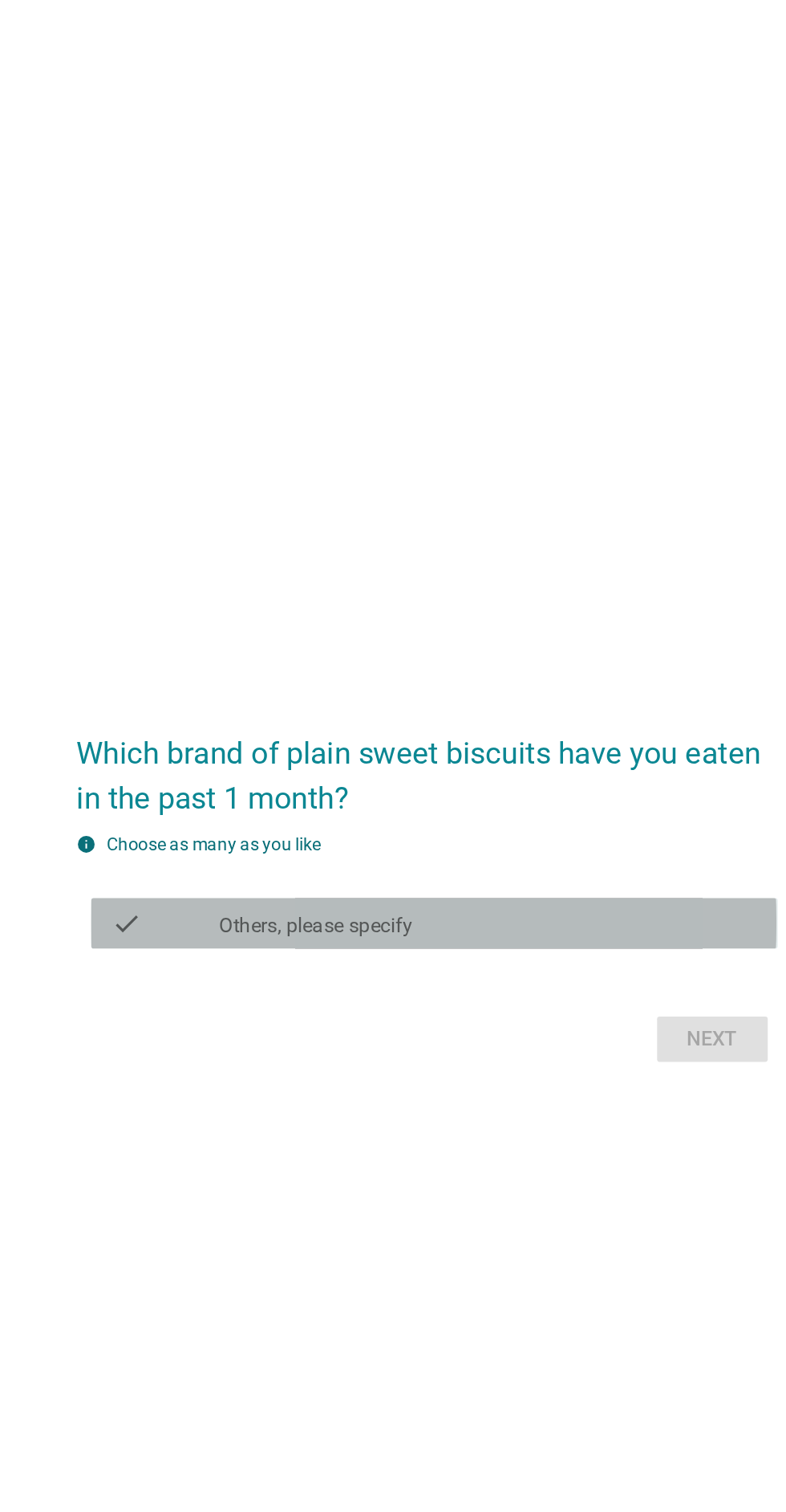
click at [534, 762] on div "check_box Others, please specify" at bounding box center [432, 752] width 344 height 19
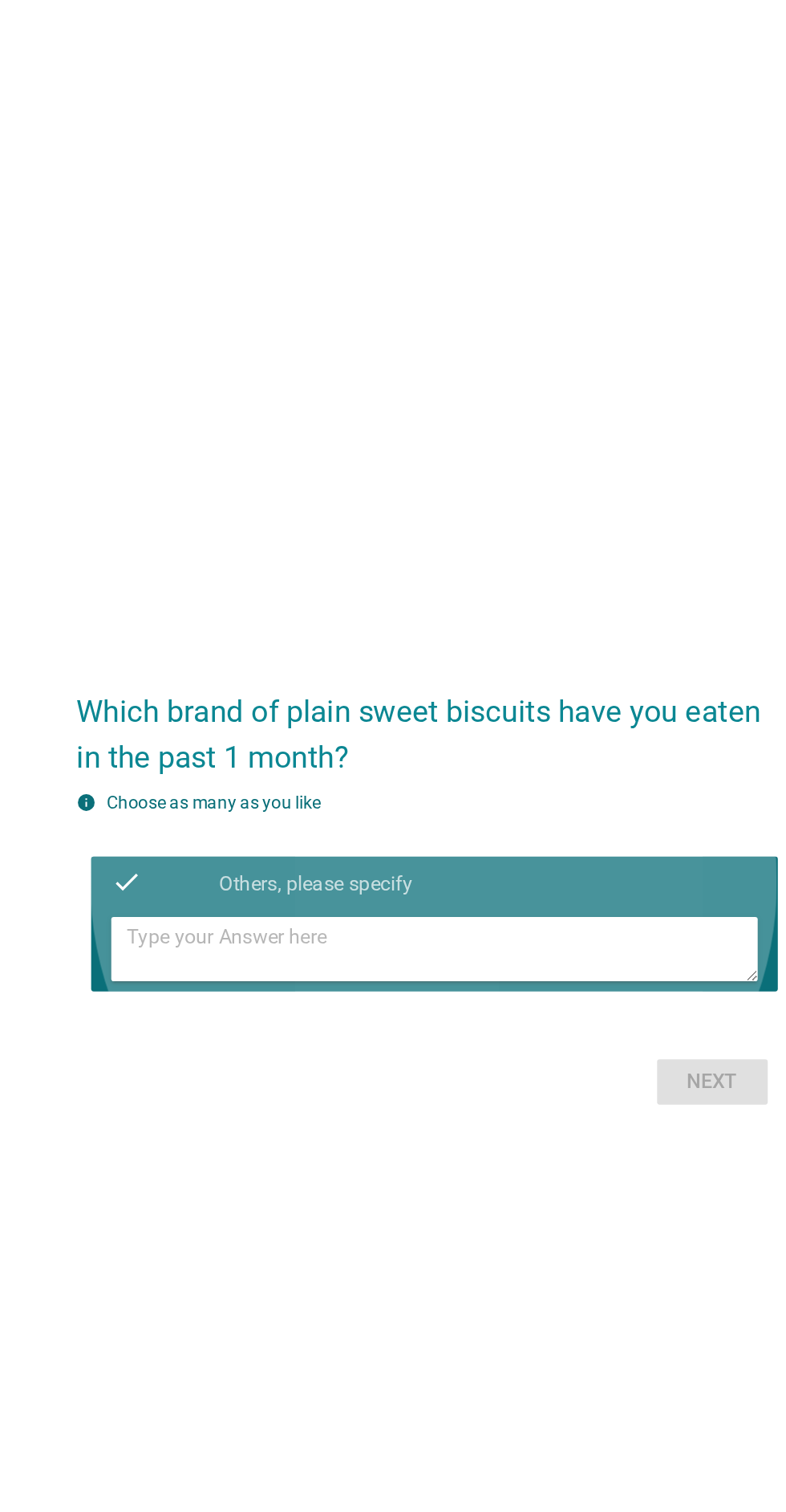
scroll to position [0, 0]
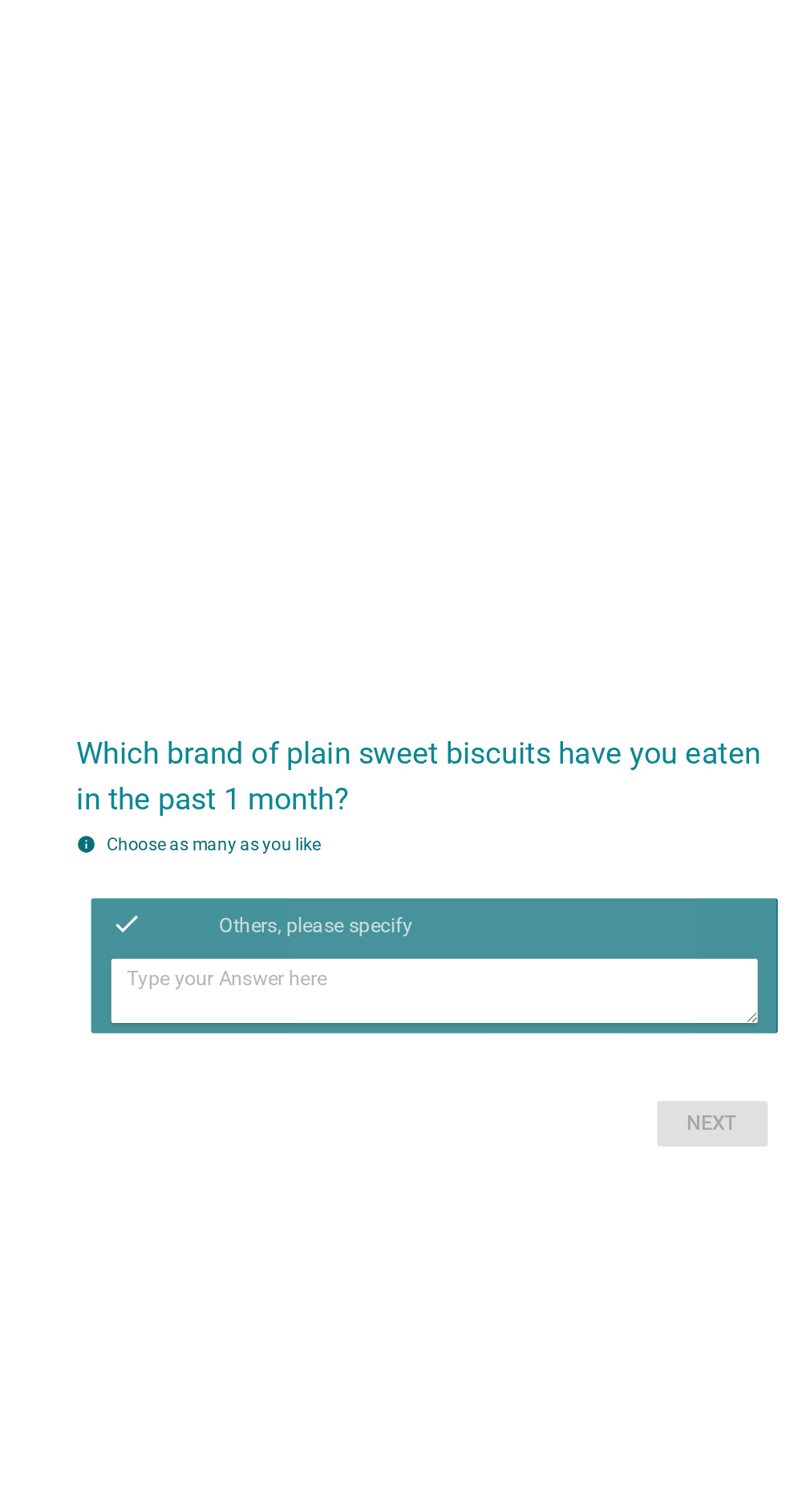
click at [411, 816] on textarea at bounding box center [402, 795] width 402 height 41
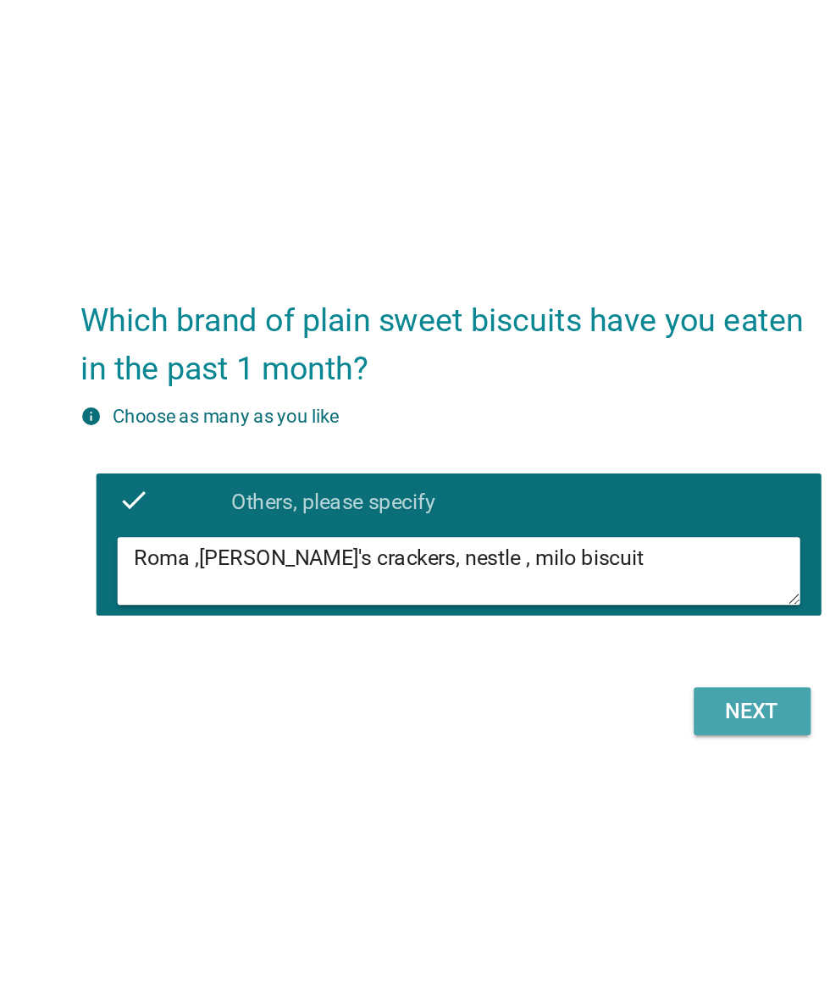
type textarea "Roma ,[PERSON_NAME]'s crackers, nestle , milo biscuit"
click at [619, 636] on div "Next" at bounding box center [607, 626] width 47 height 20
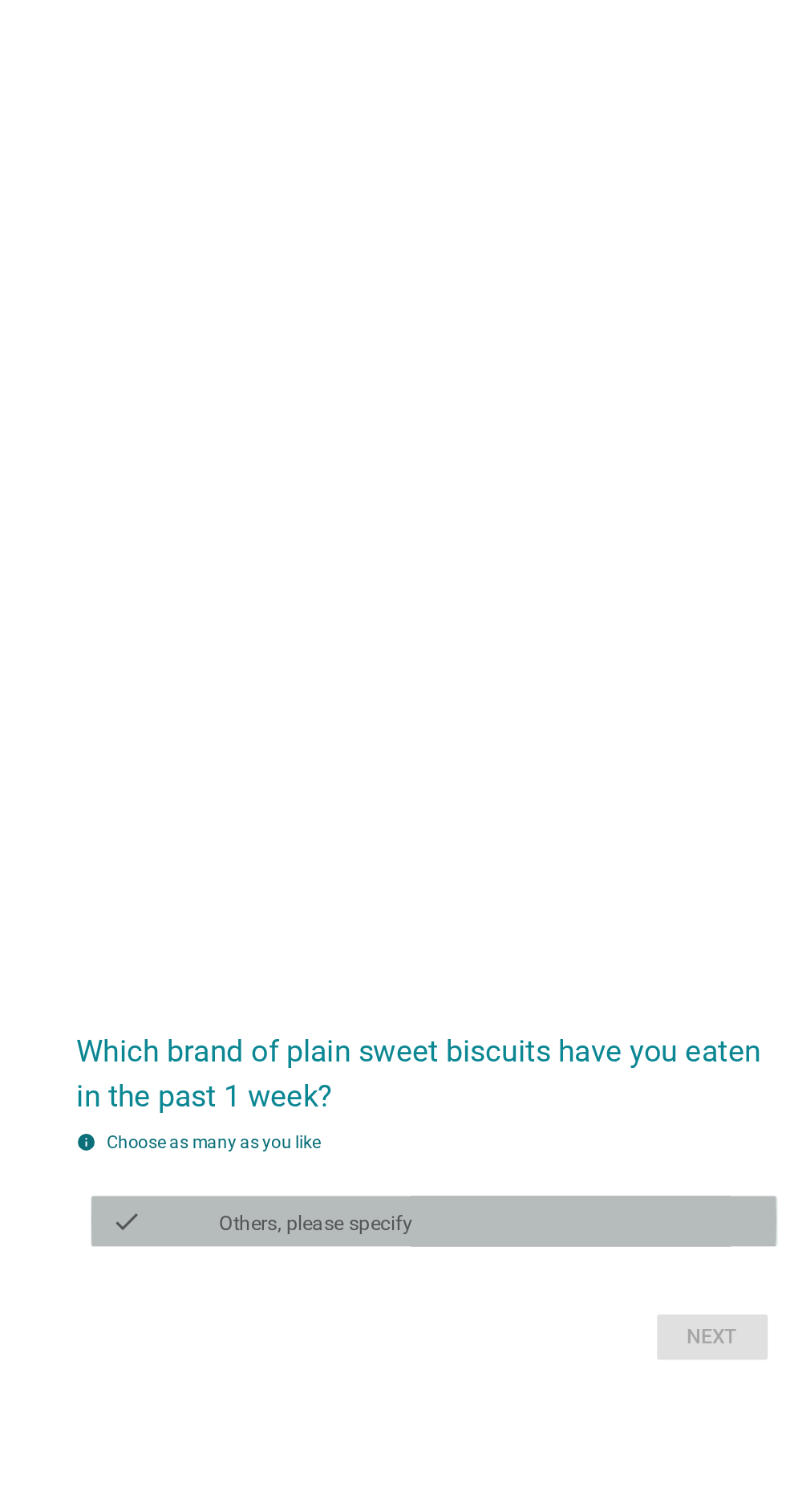
click at [430, 795] on div "check check_box Others, please specify" at bounding box center [398, 779] width 438 height 32
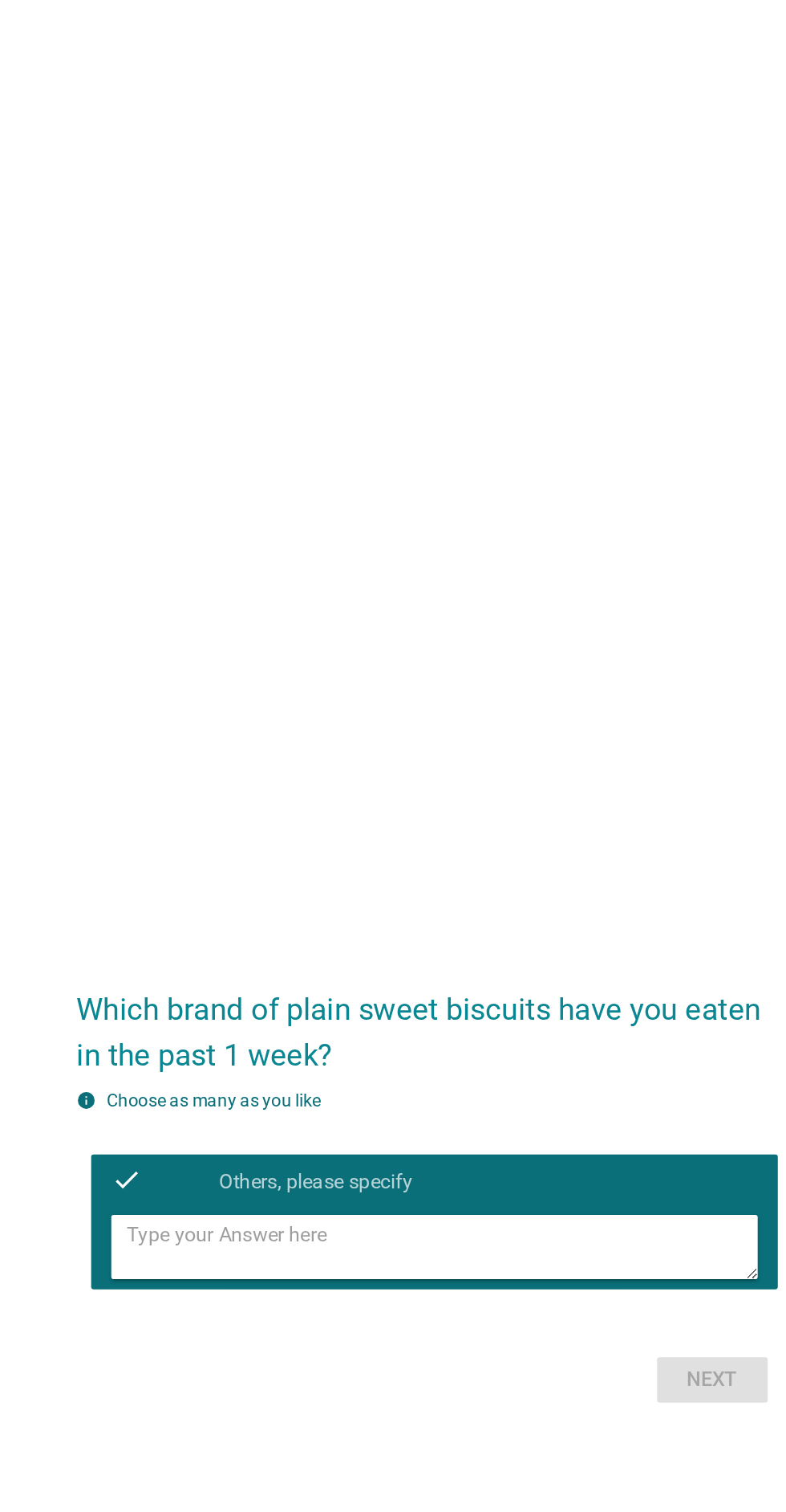
click at [430, 816] on textarea at bounding box center [402, 795] width 402 height 41
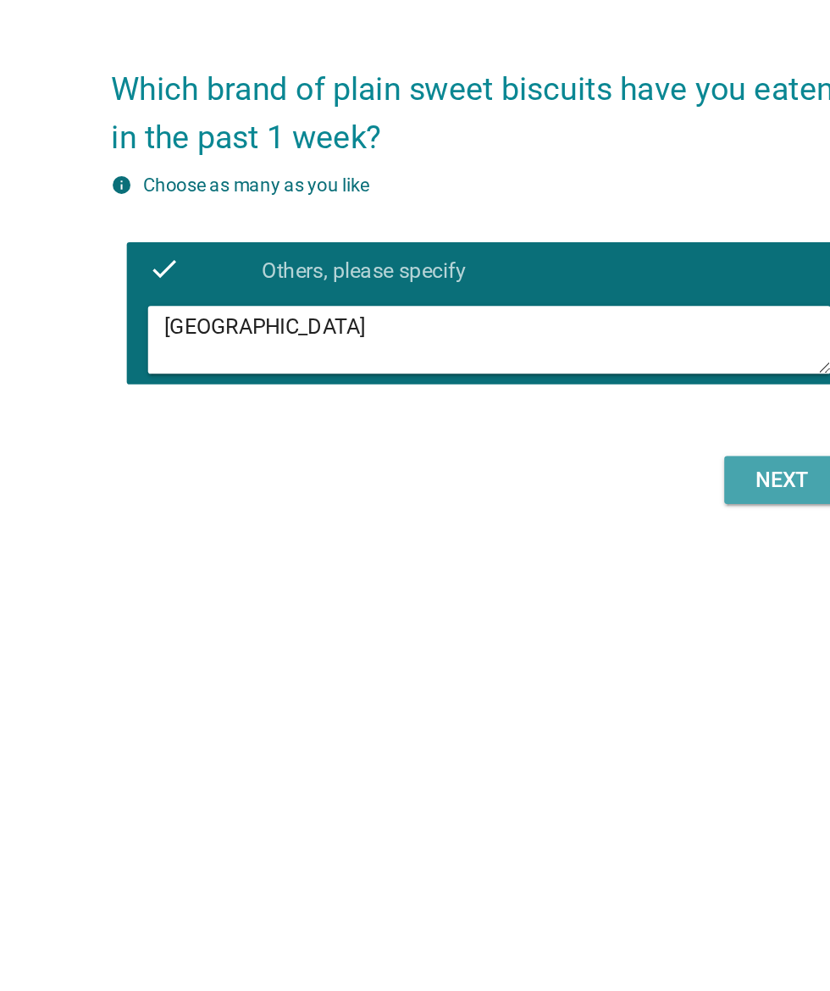
type textarea "[GEOGRAPHIC_DATA]"
click at [610, 641] on button "Next" at bounding box center [607, 626] width 75 height 31
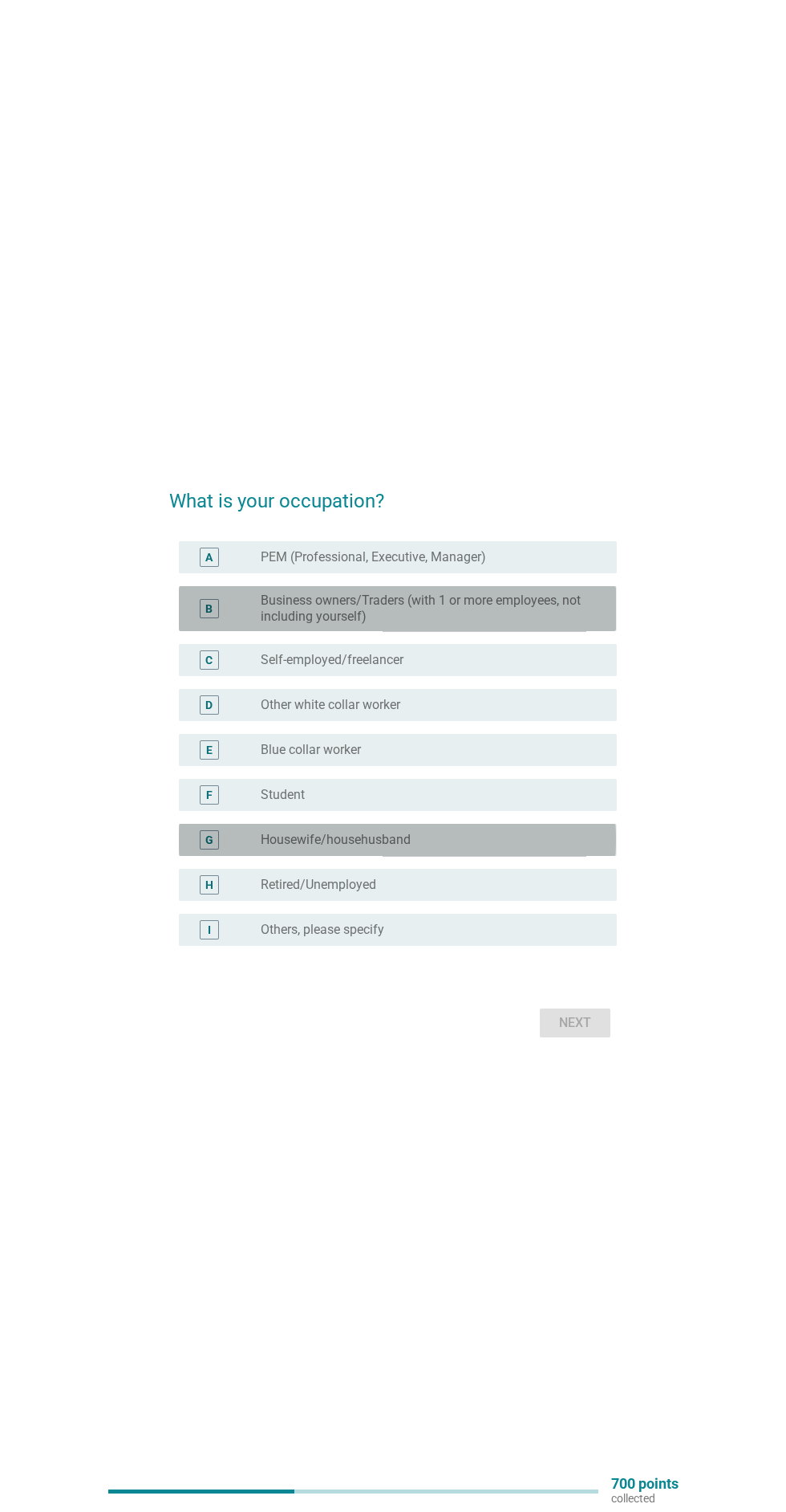
scroll to position [16, 0]
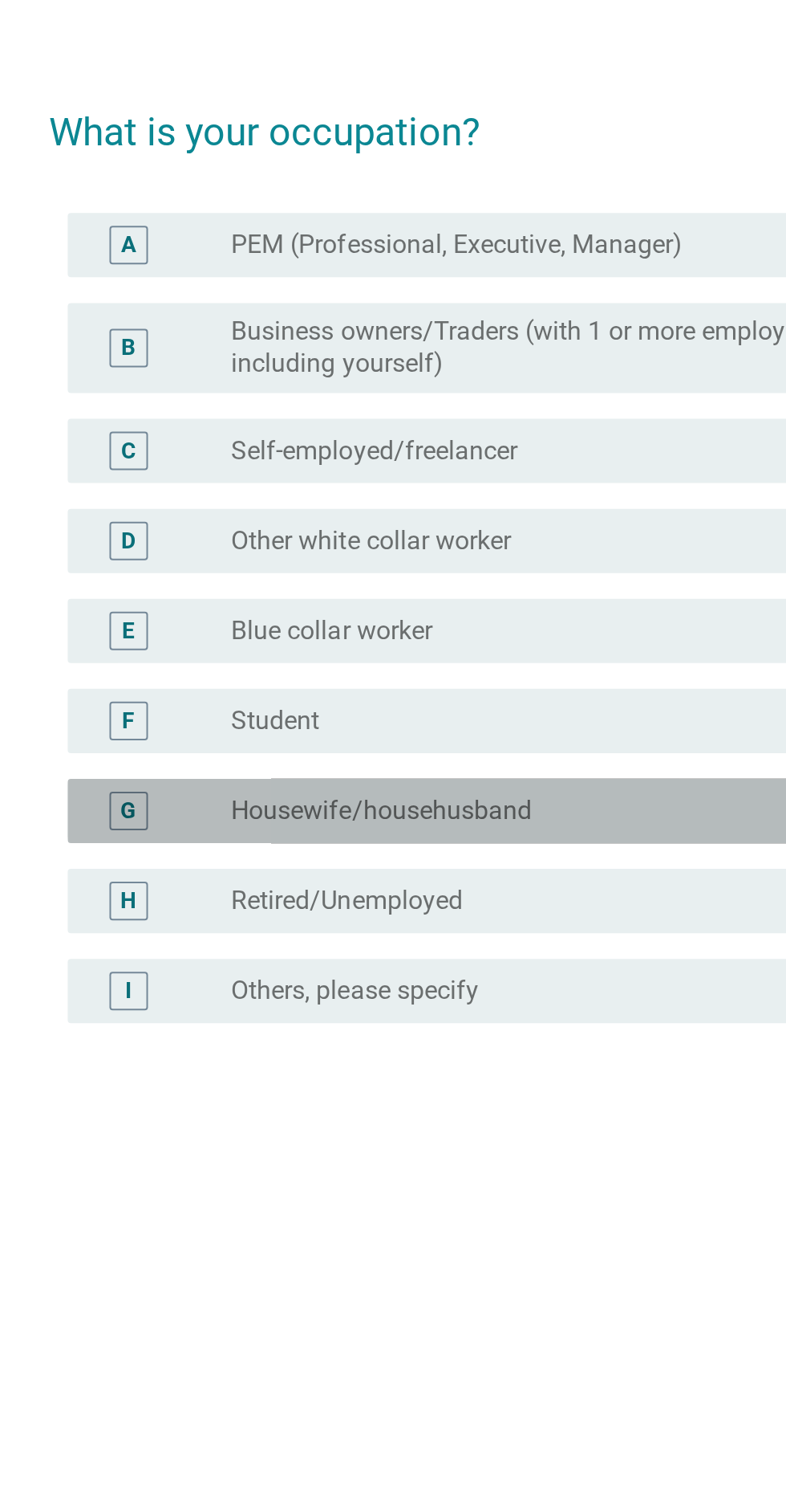
click at [410, 832] on label "Housewife/househusband" at bounding box center [335, 823] width 150 height 16
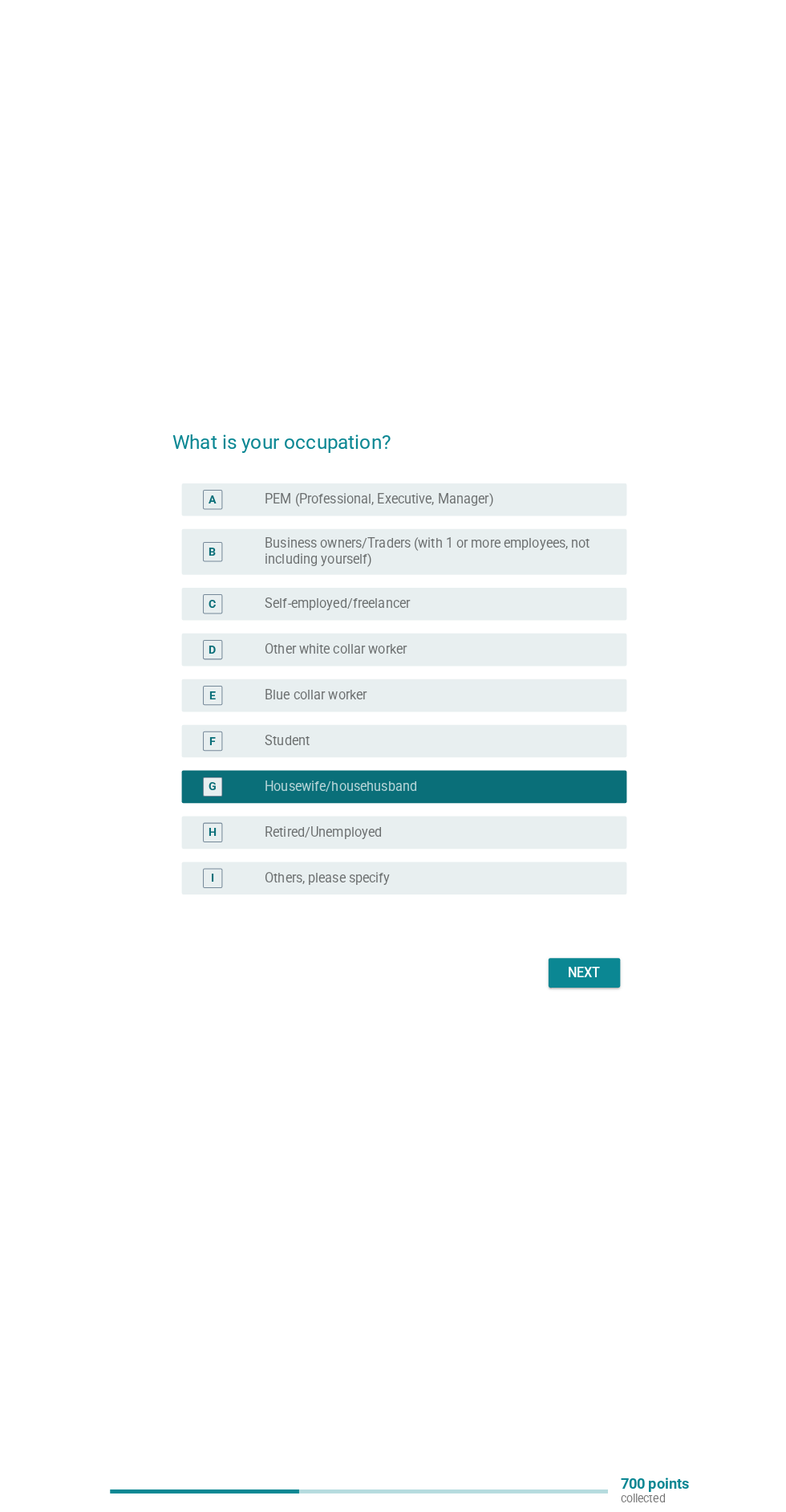
scroll to position [118, 0]
click at [572, 996] on button "Next" at bounding box center [575, 981] width 71 height 29
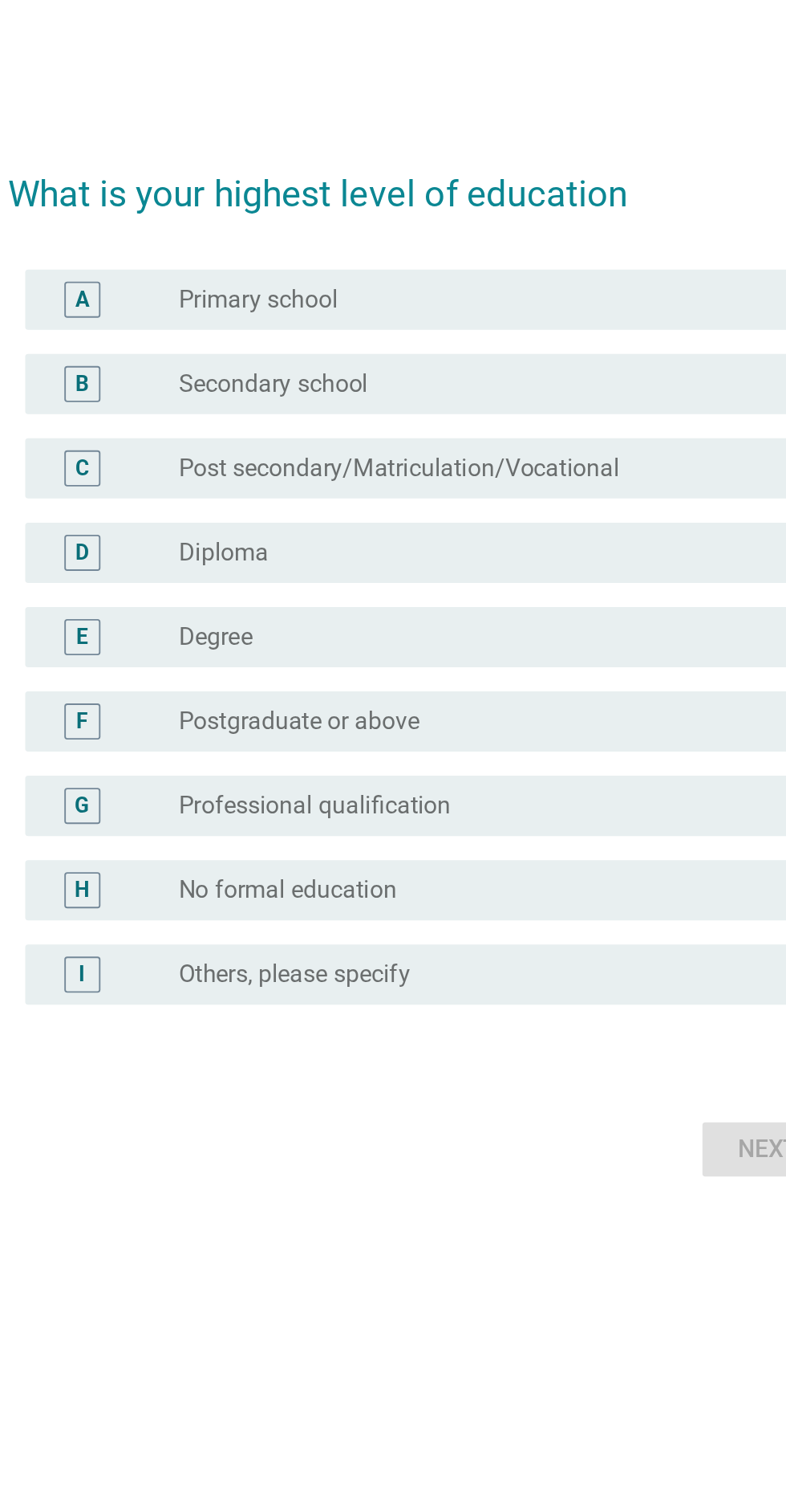
scroll to position [9, 0]
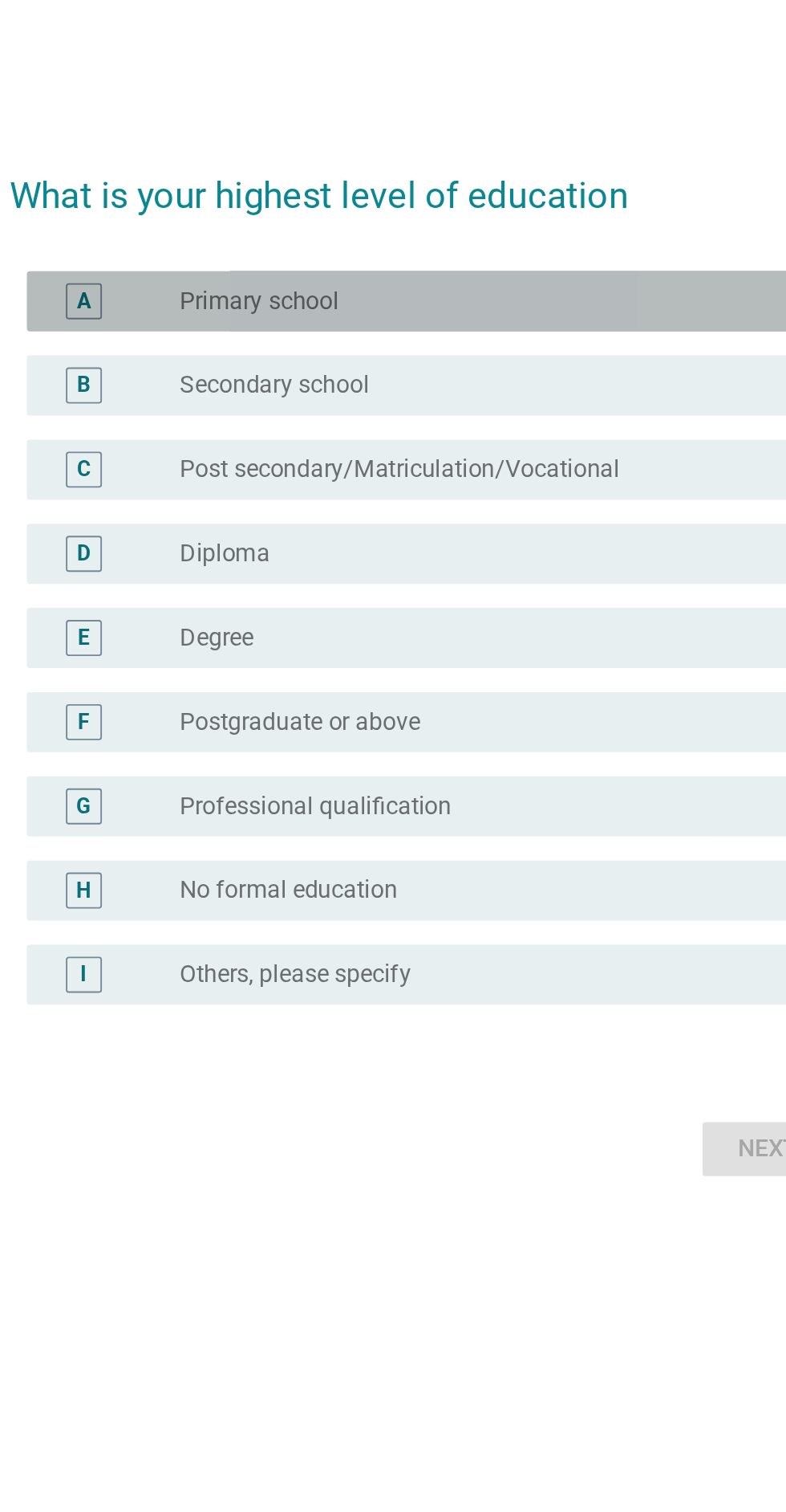
click at [413, 563] on div "radio_button_unchecked Primary school" at bounding box center [425, 554] width 330 height 16
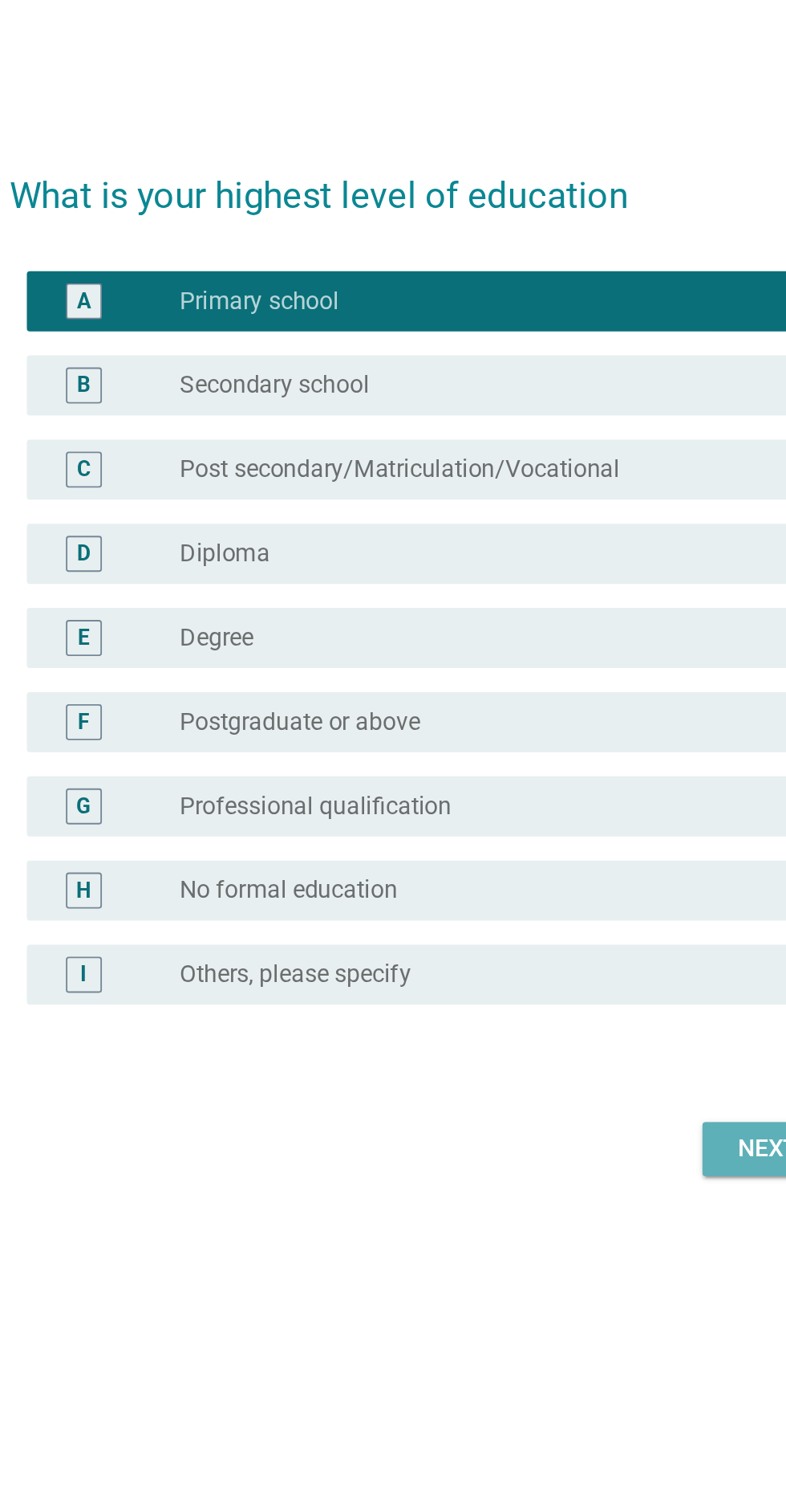
click at [561, 1017] on div "Next" at bounding box center [575, 1007] width 45 height 19
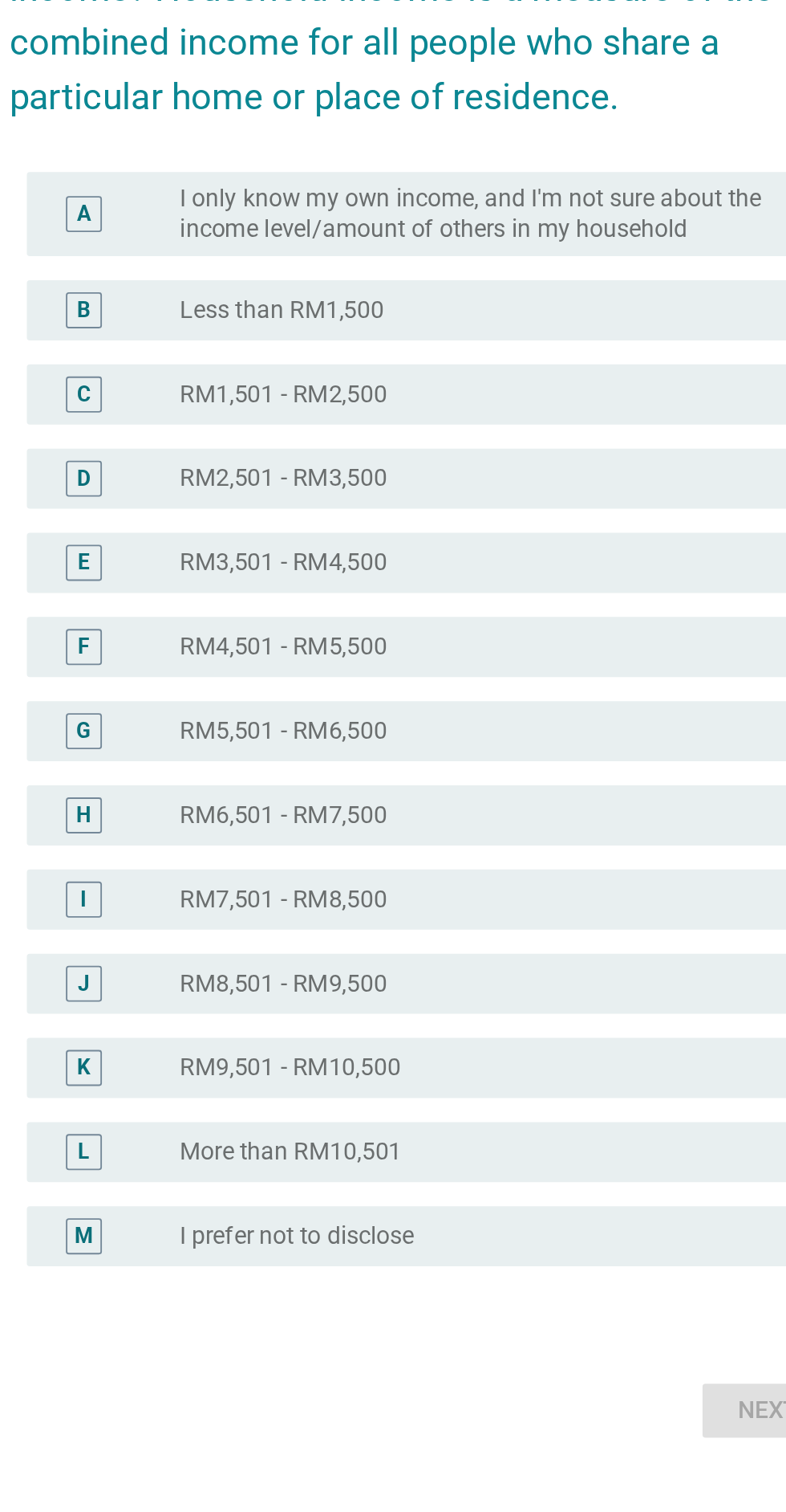
scroll to position [0, 0]
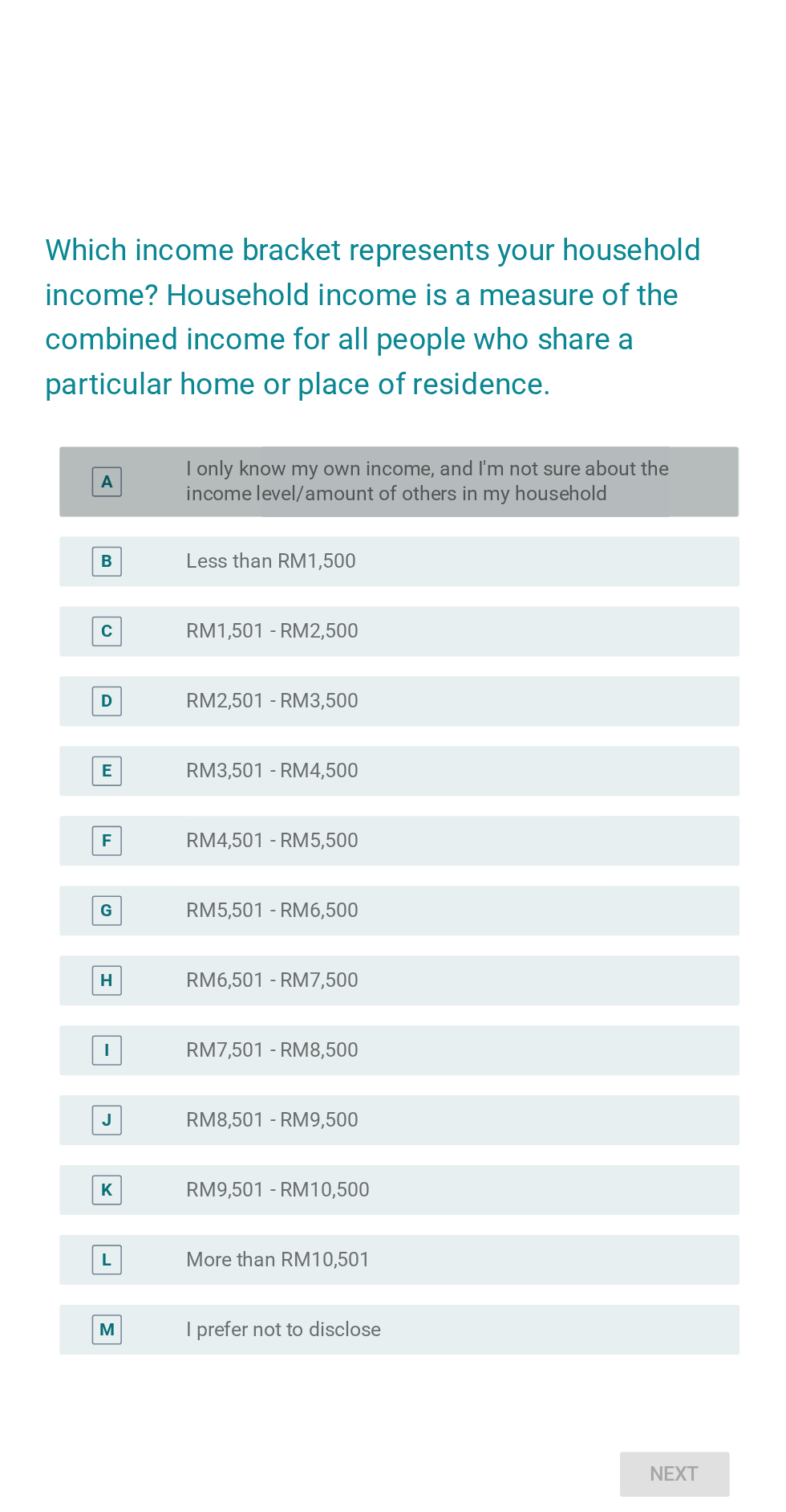
click at [190, 539] on div "A radio_button_unchecked I only know my own income, and I'm not sure about the …" at bounding box center [398, 516] width 438 height 45
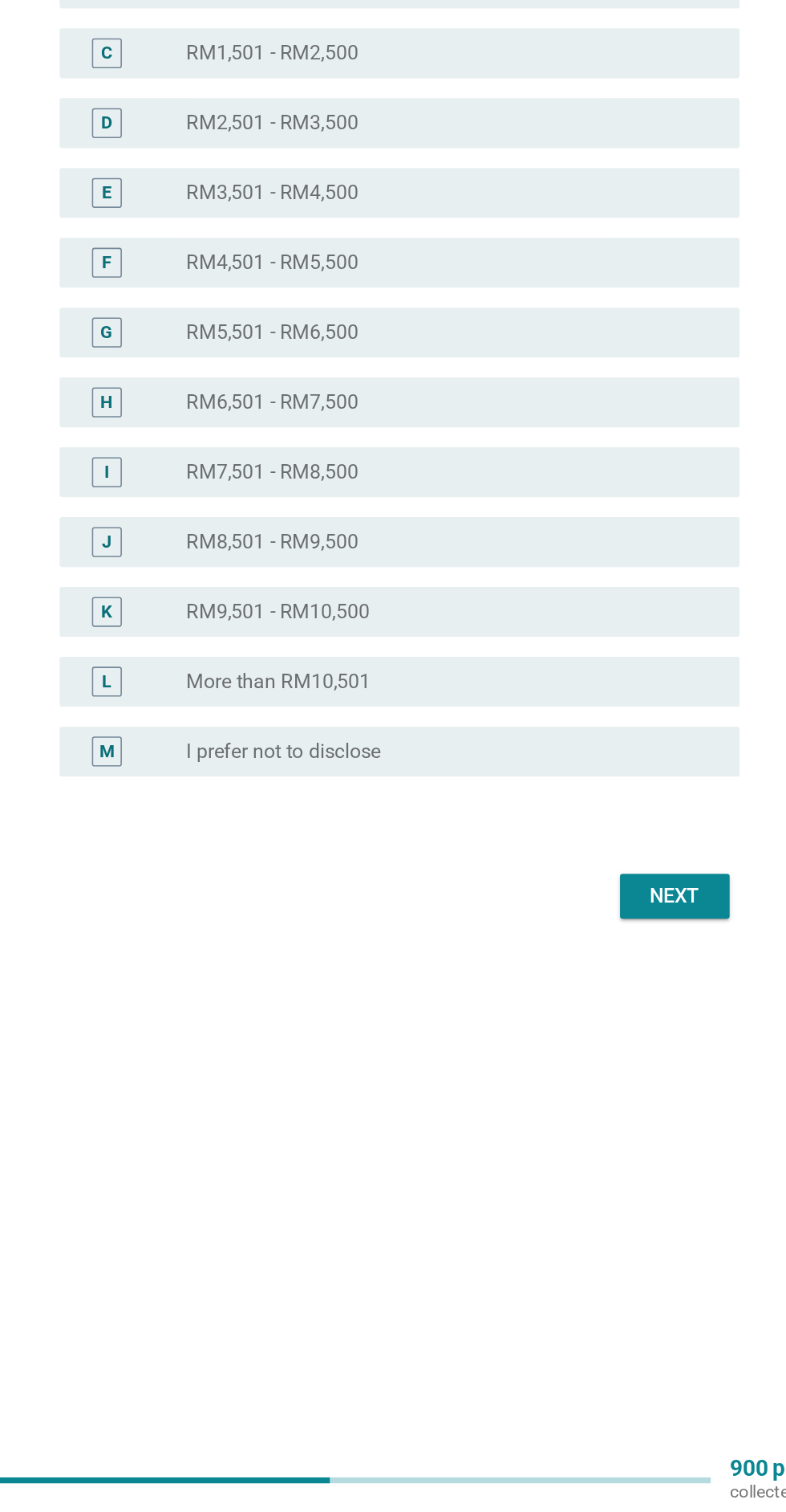
scroll to position [42, 0]
click at [602, 1128] on button "Next" at bounding box center [575, 1114] width 71 height 29
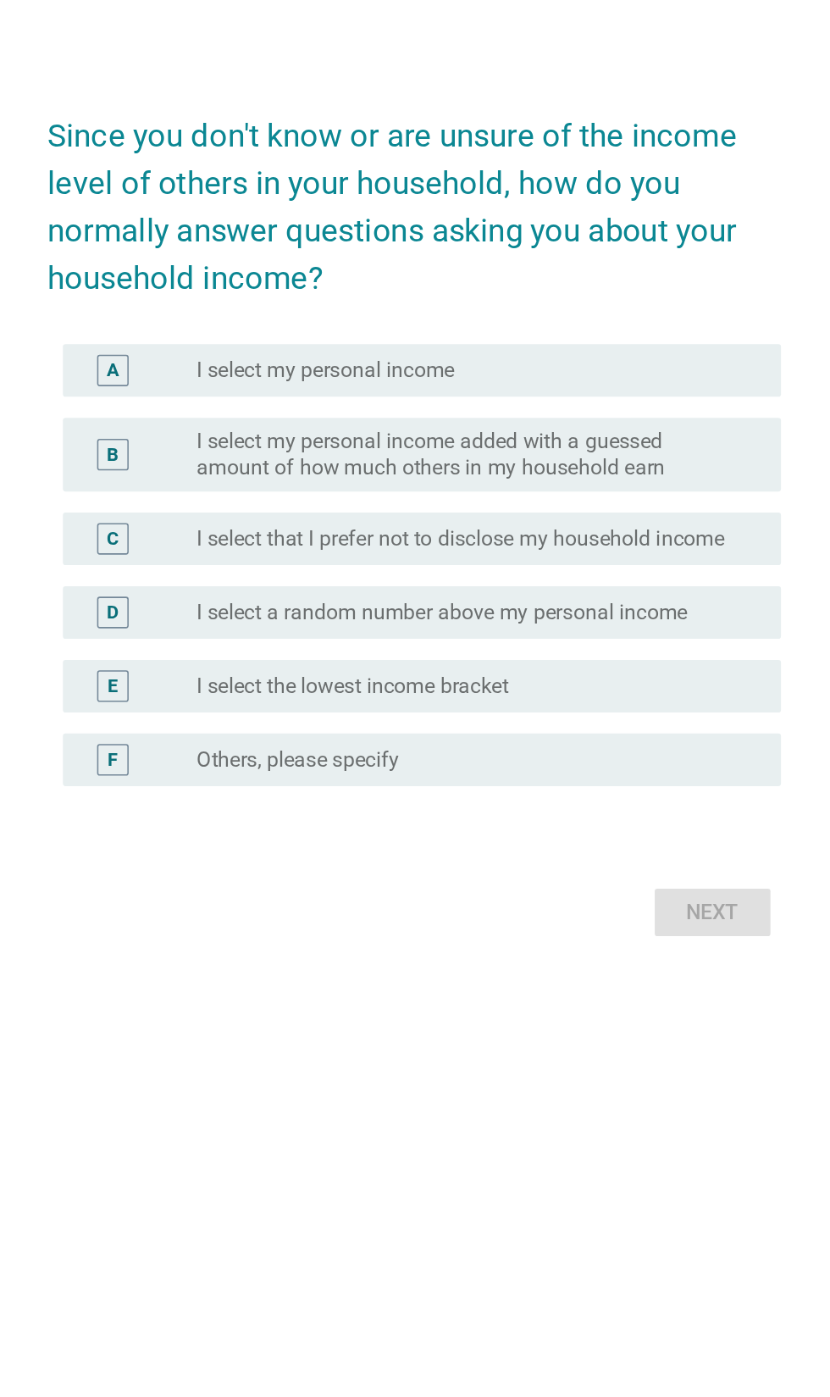
scroll to position [198, 0]
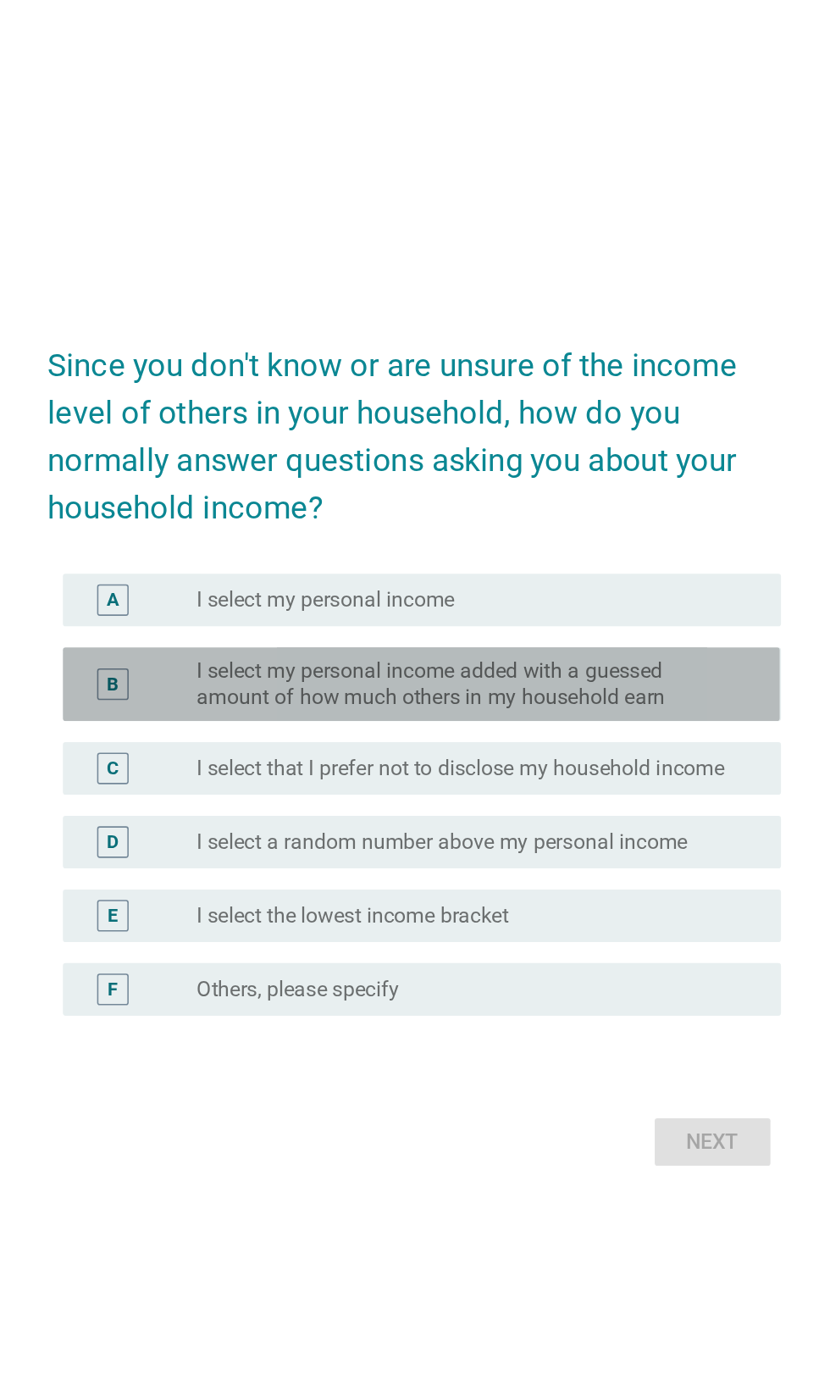
click at [589, 599] on label "I select my personal income added with a guessed amount of how much others in m…" at bounding box center [449, 616] width 349 height 34
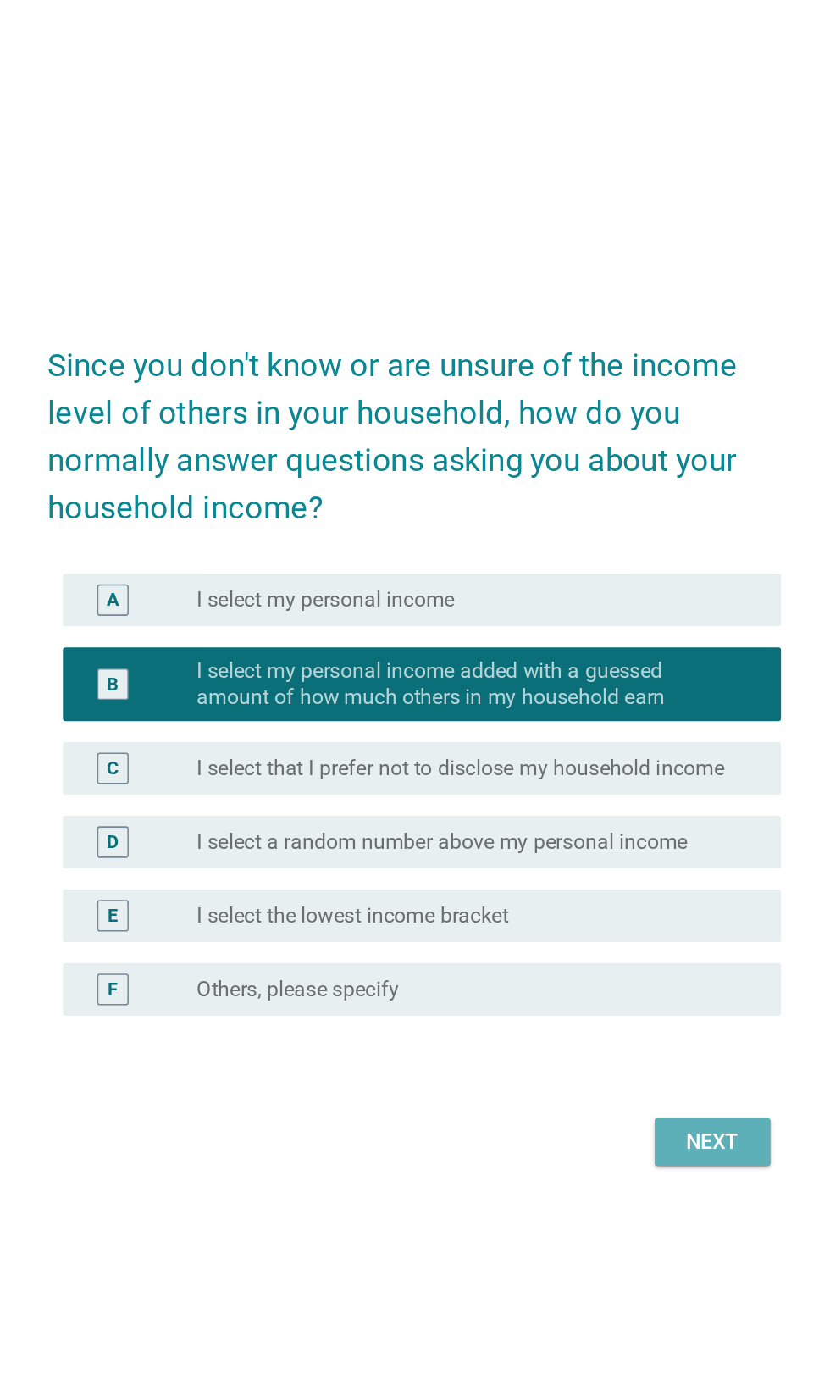
click at [625, 901] on div "Next" at bounding box center [607, 911] width 47 height 20
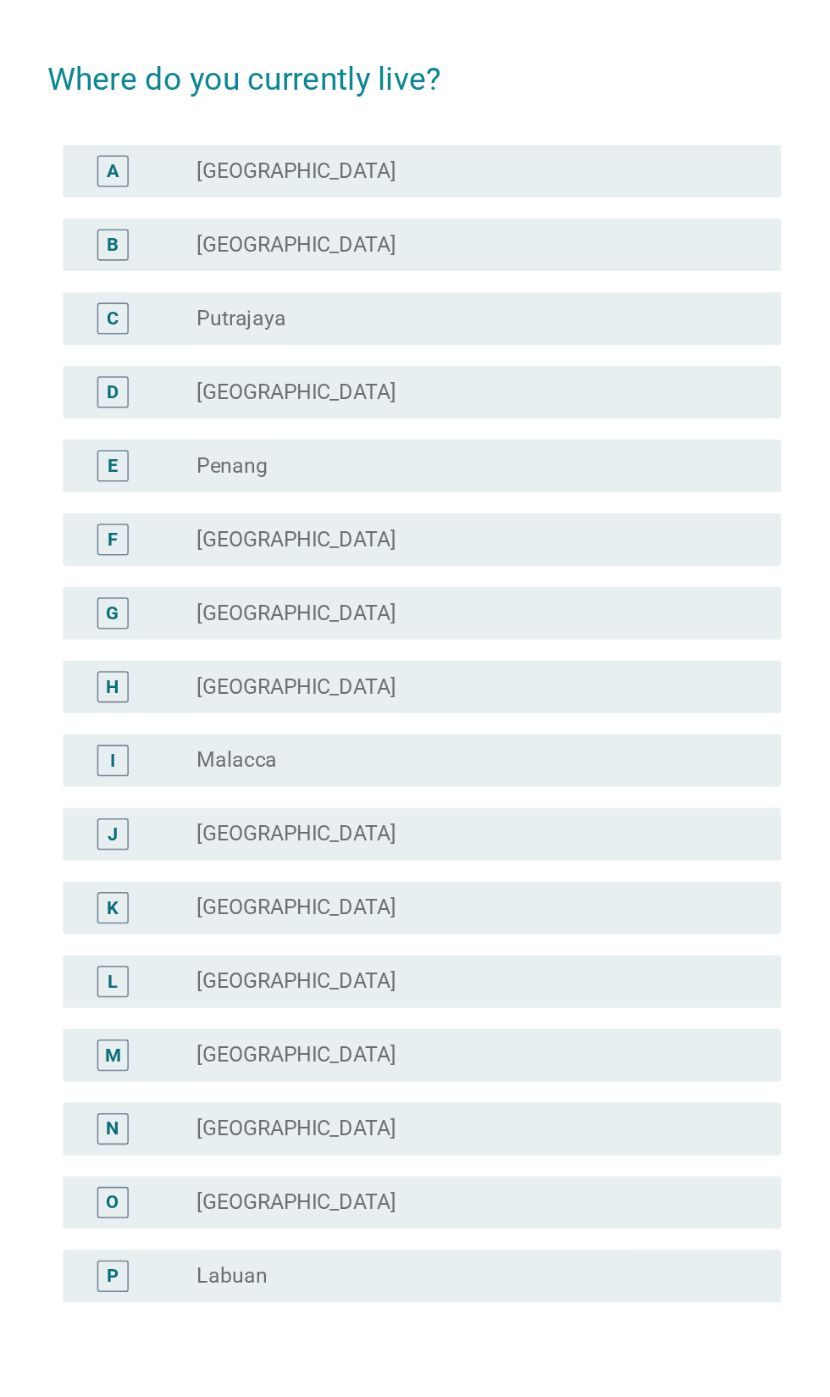
scroll to position [0, 0]
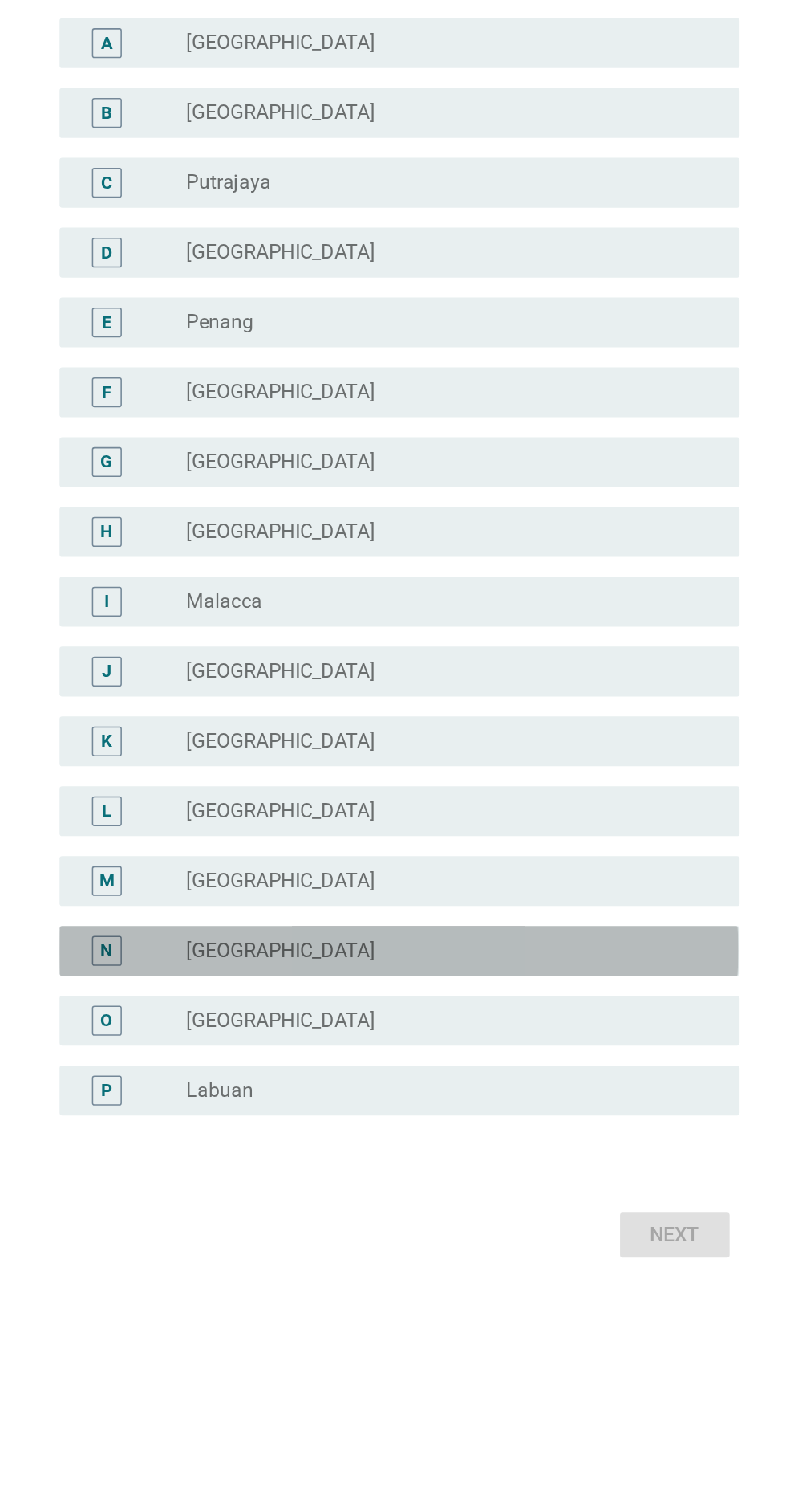
click at [491, 999] on div "radio_button_unchecked Sabah" at bounding box center [425, 990] width 330 height 16
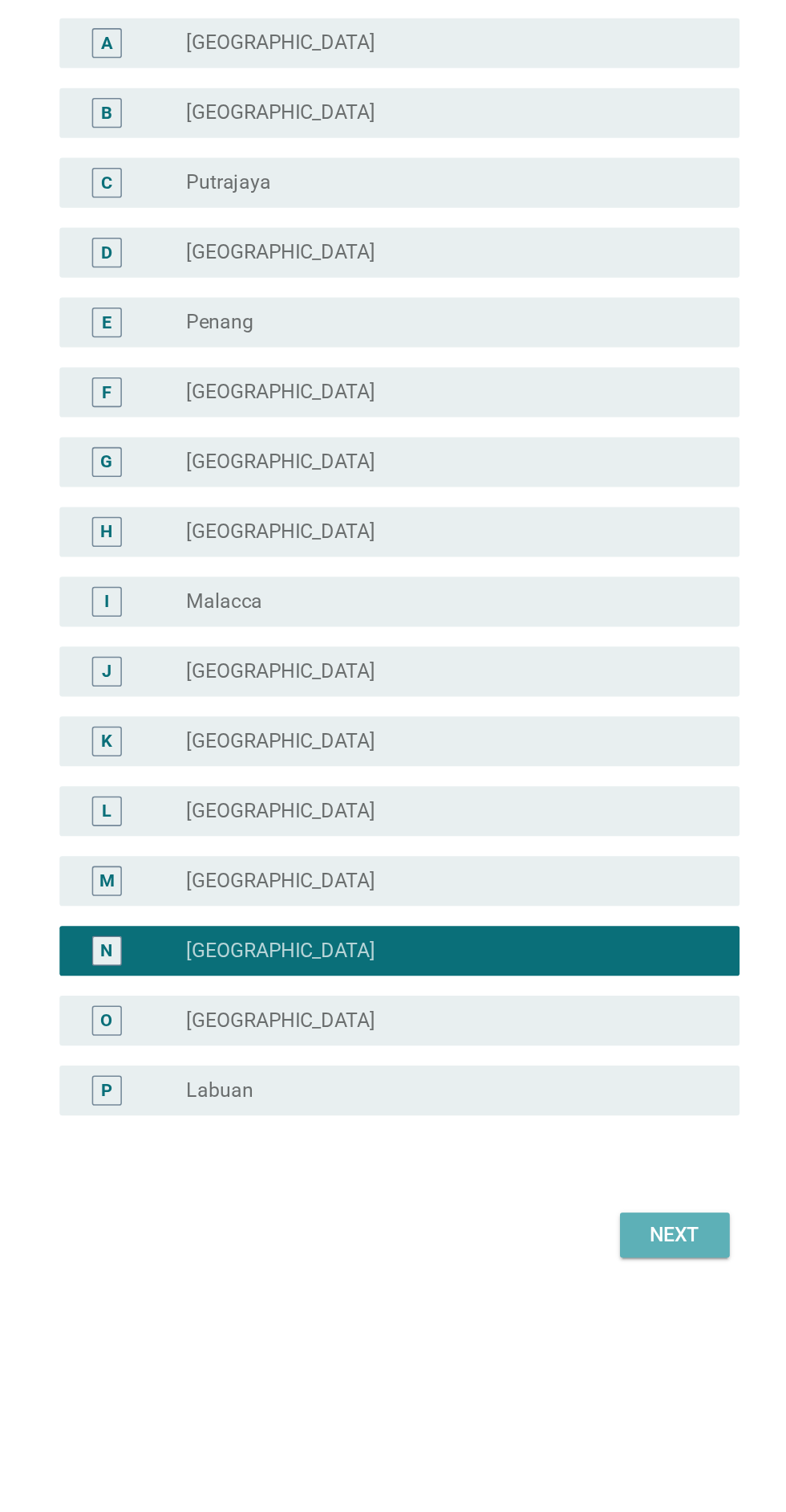
click at [592, 1183] on div "Next" at bounding box center [575, 1174] width 45 height 19
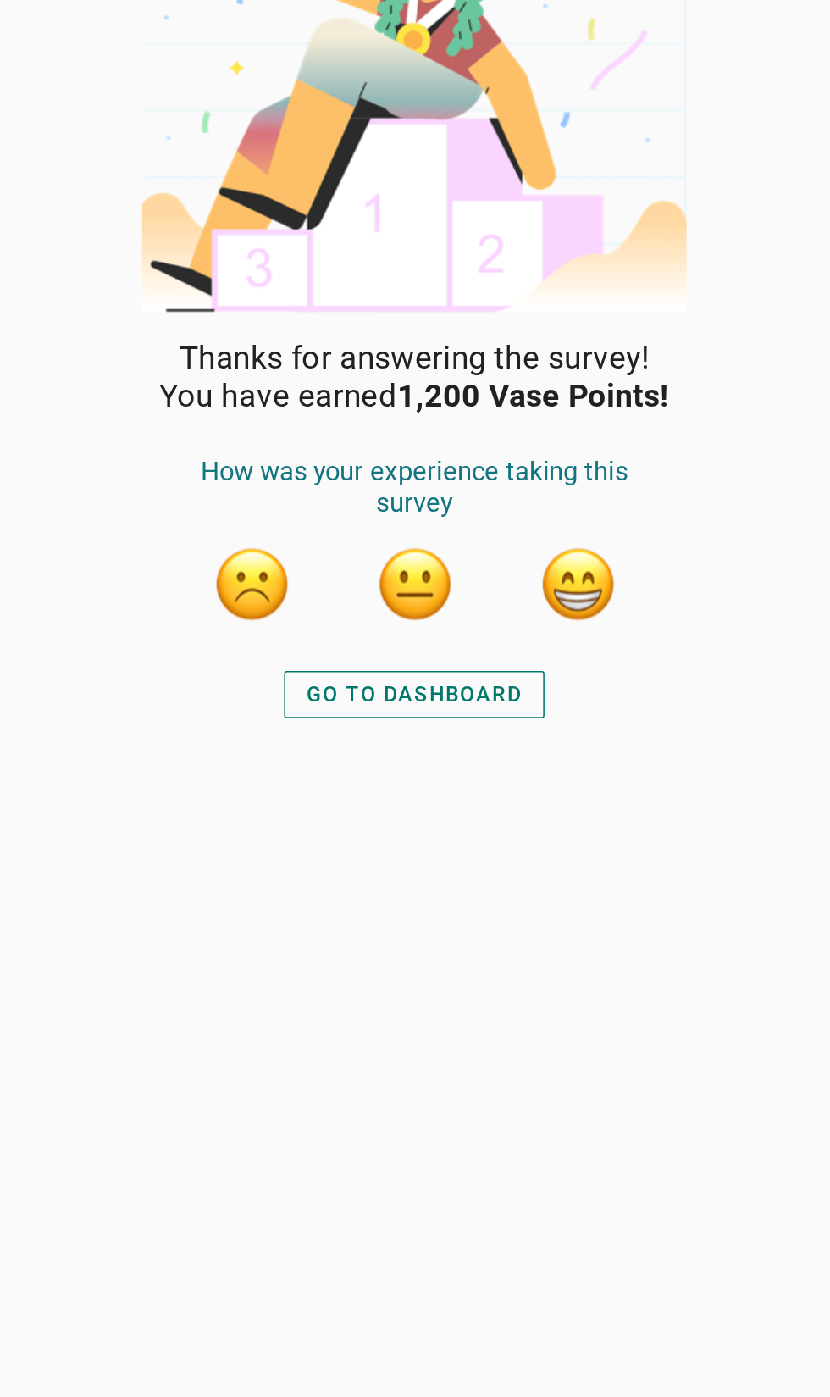
click at [544, 475] on button "button" at bounding box center [520, 472] width 51 height 51
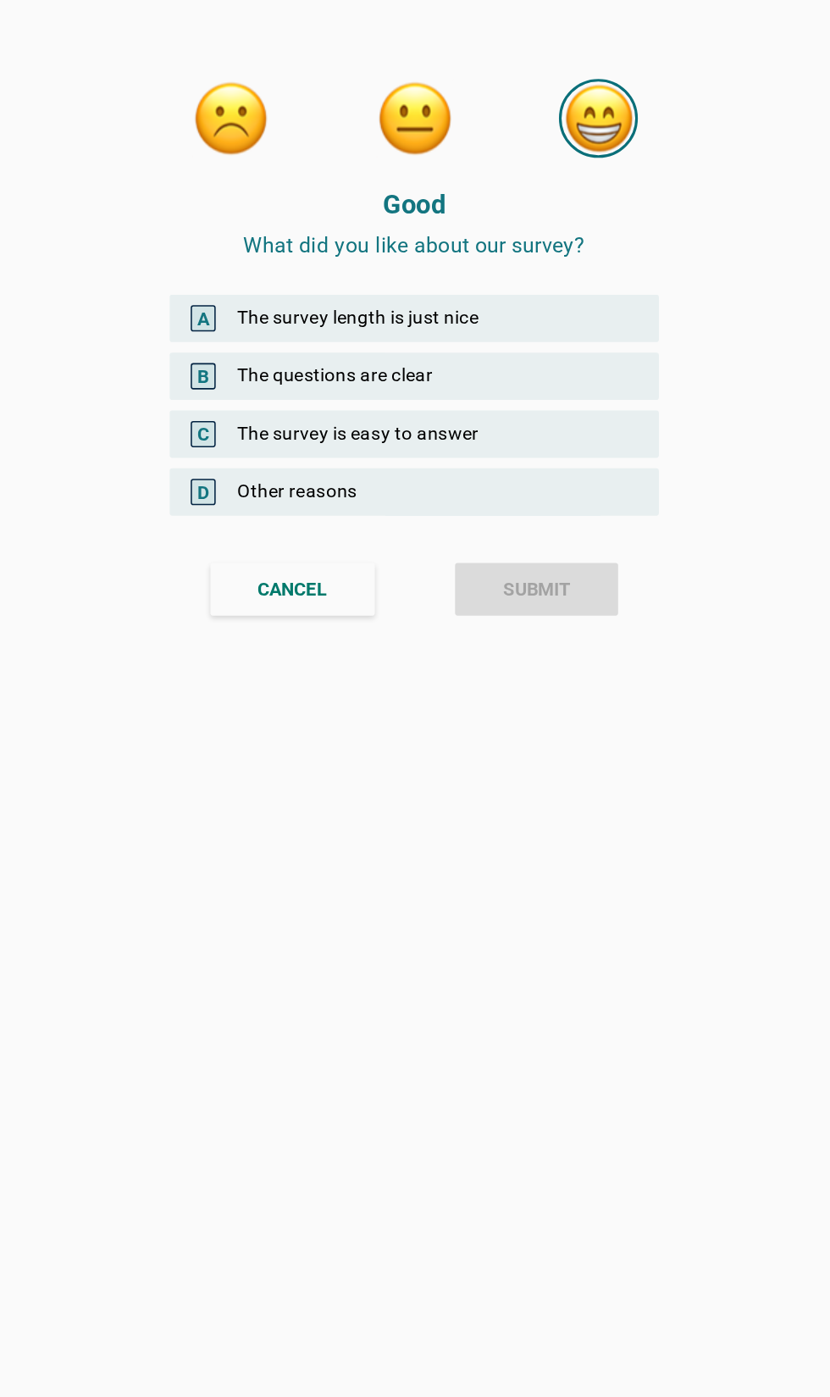
click at [528, 213] on div "A The survey length is just nice" at bounding box center [415, 205] width 315 height 31
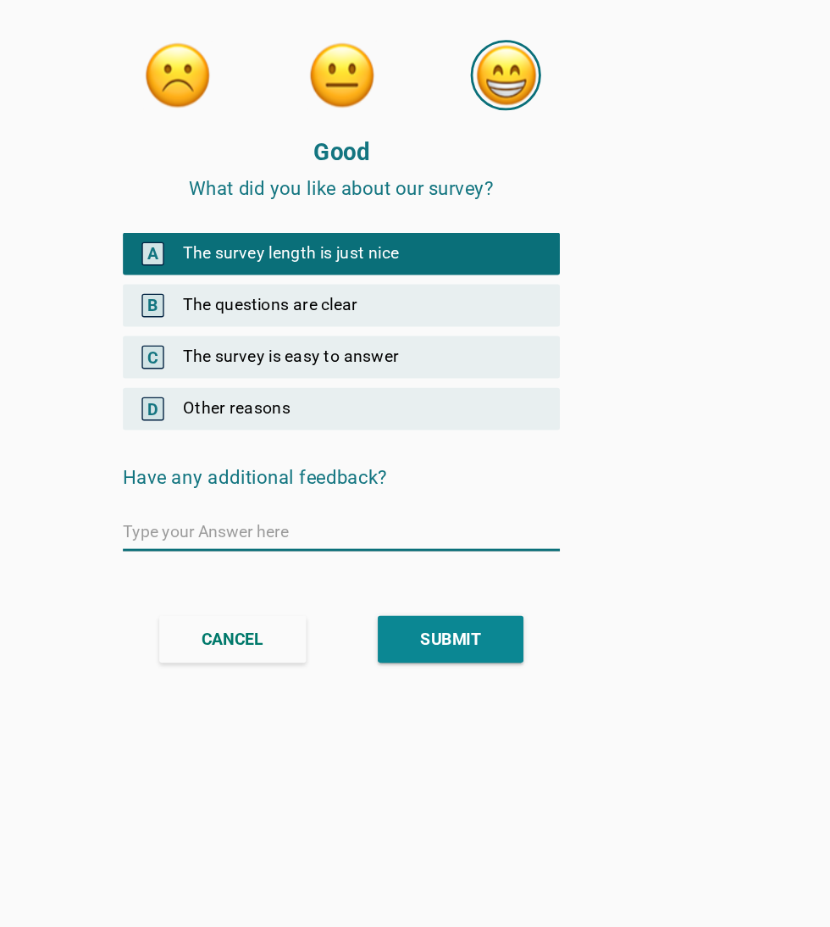
click at [321, 240] on div "B The questions are clear" at bounding box center [415, 242] width 315 height 31
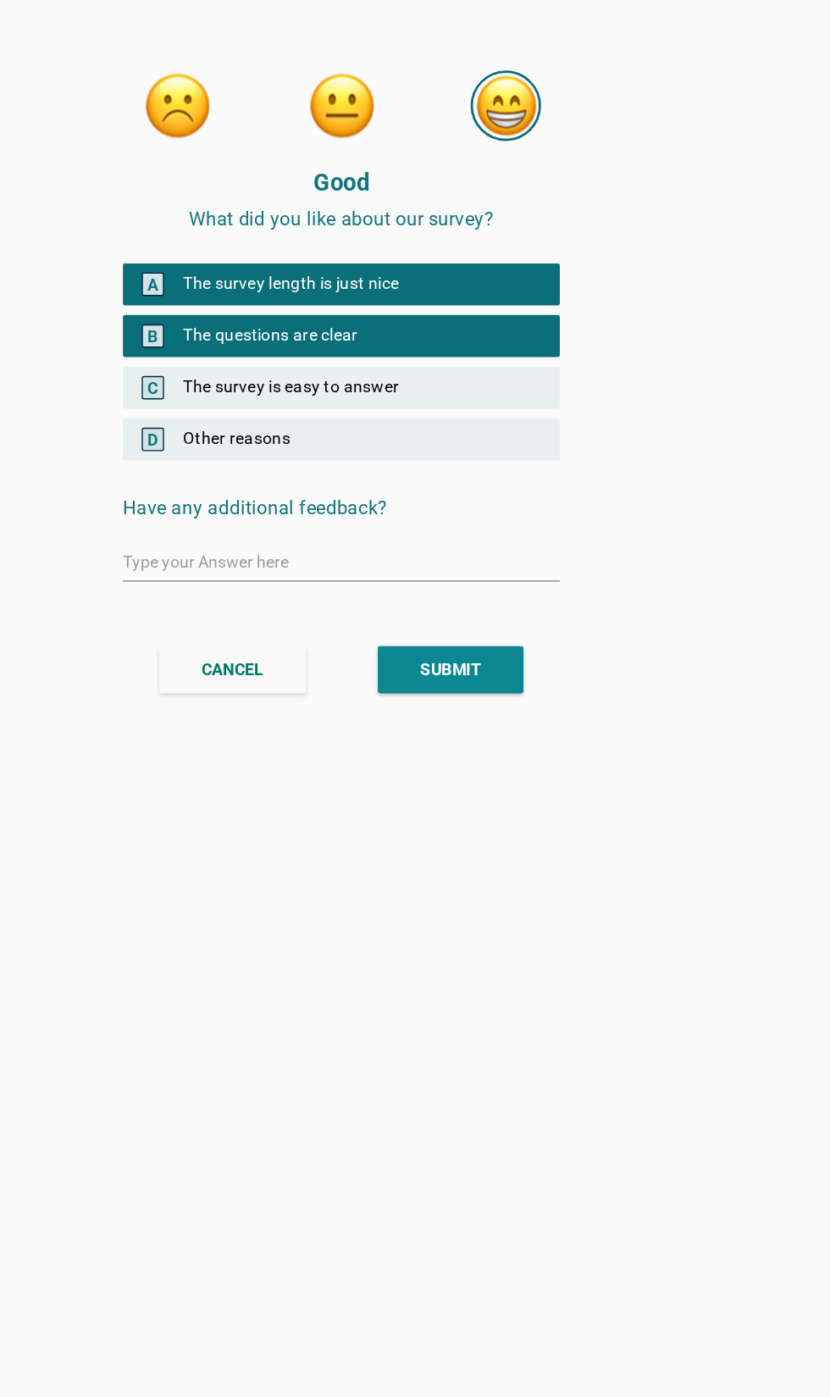
click at [538, 282] on div "C The survey is easy to answer" at bounding box center [415, 279] width 315 height 31
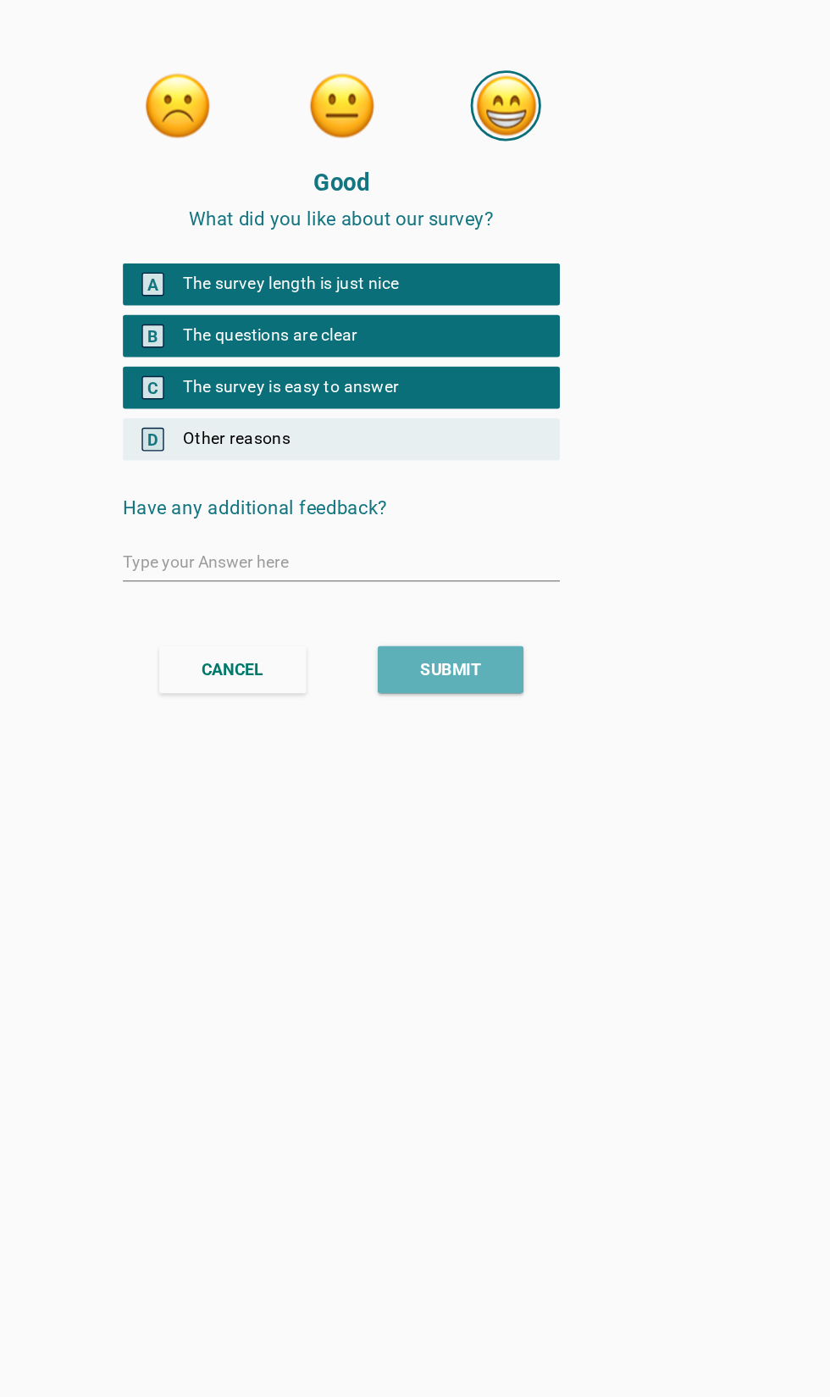
click at [530, 477] on button "SUBMIT" at bounding box center [493, 483] width 105 height 34
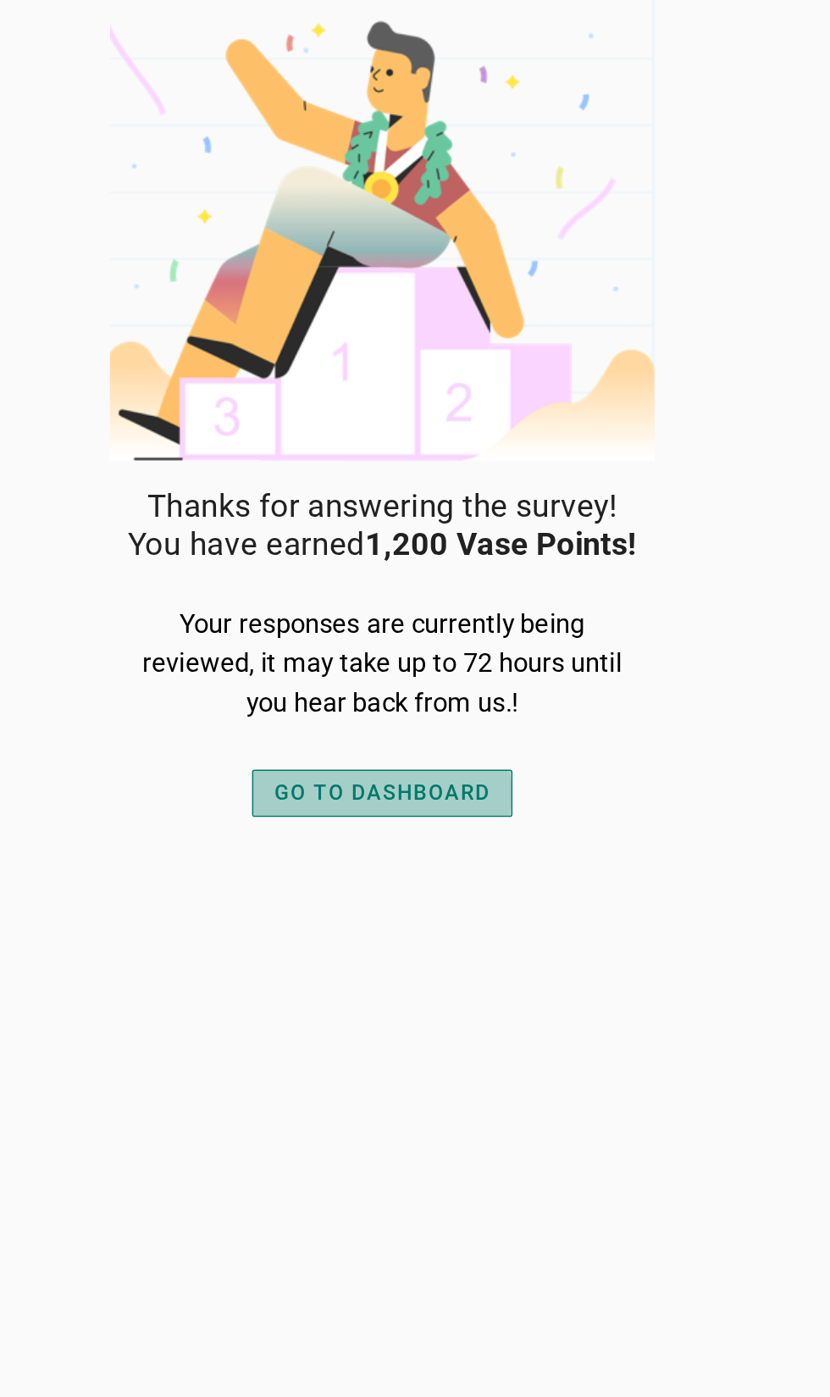
click at [480, 507] on div "GO TO DASHBOARD" at bounding box center [415, 511] width 139 height 20
